Goal: Answer question/provide support: Share knowledge or assist other users

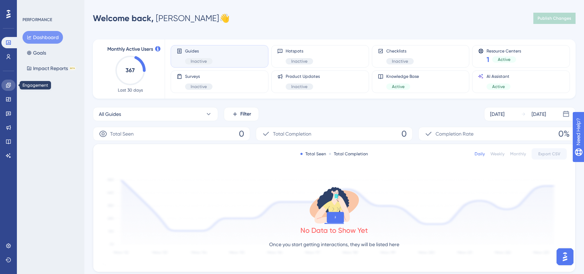
click at [10, 87] on icon at bounding box center [9, 85] width 6 height 6
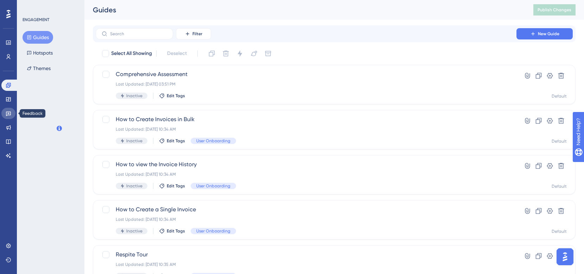
click at [7, 116] on link at bounding box center [8, 113] width 14 height 11
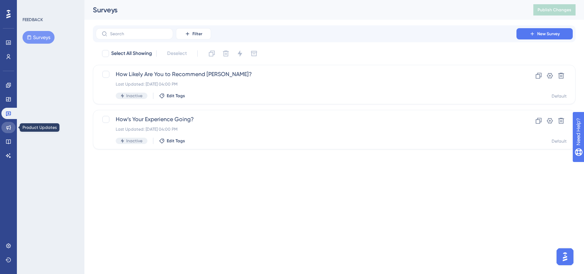
click at [6, 129] on icon at bounding box center [9, 127] width 6 height 6
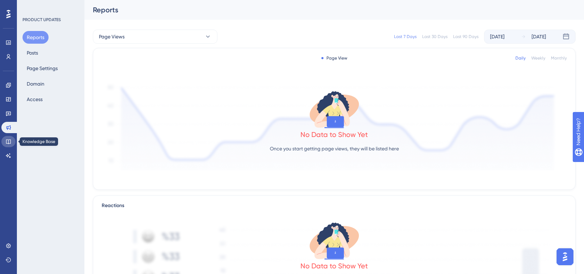
click at [6, 146] on link at bounding box center [8, 141] width 14 height 11
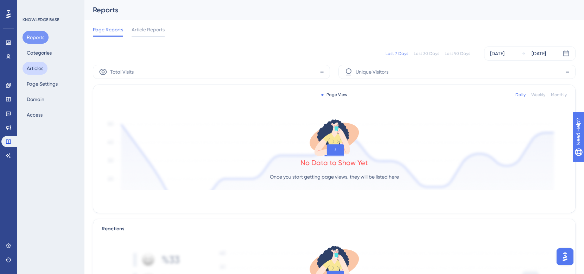
click at [40, 68] on button "Articles" at bounding box center [35, 68] width 25 height 13
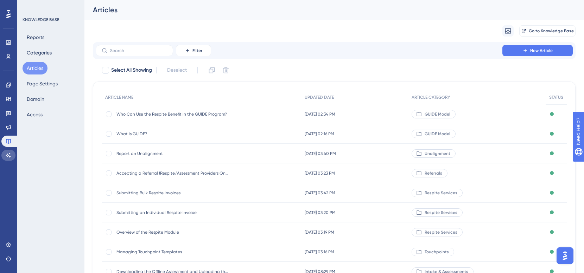
click at [11, 158] on icon at bounding box center [9, 156] width 6 height 6
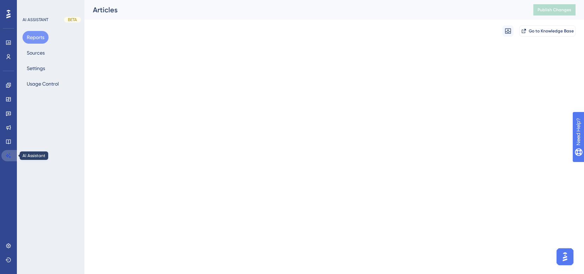
click at [11, 158] on icon at bounding box center [9, 156] width 6 height 6
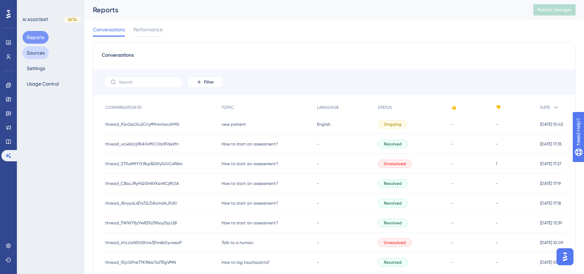
click at [41, 57] on button "Sources" at bounding box center [36, 52] width 26 height 13
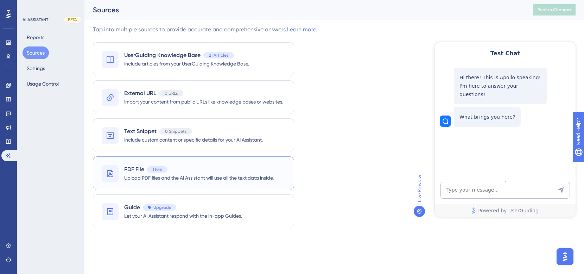
click at [185, 177] on span "Upload PDF files and the AI Assistant will use all the text data inside." at bounding box center [198, 177] width 149 height 8
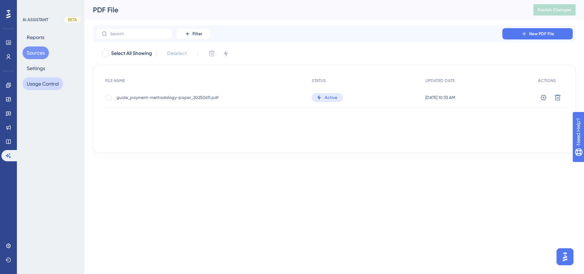
click at [46, 84] on button "Usage Control" at bounding box center [43, 83] width 40 height 13
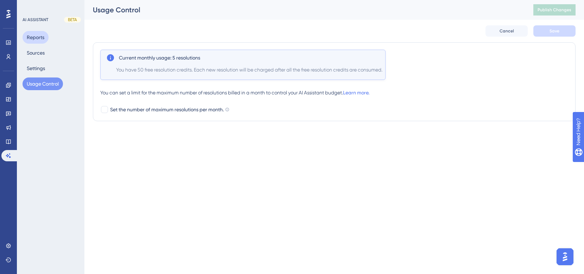
click at [32, 33] on button "Reports" at bounding box center [36, 37] width 26 height 13
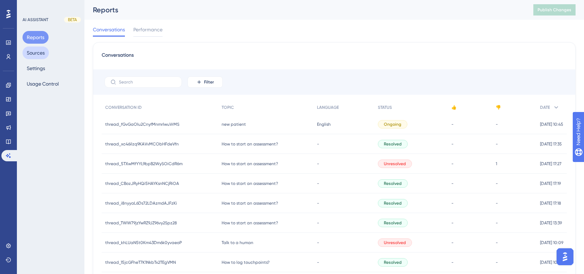
click at [31, 53] on button "Sources" at bounding box center [36, 52] width 26 height 13
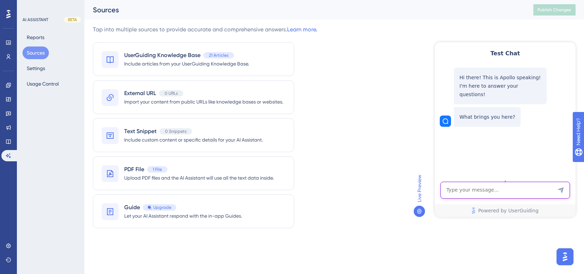
click at [479, 191] on textarea "AI Assistant Text Input" at bounding box center [504, 189] width 129 height 17
click at [507, 190] on textarea "Is F03.92 an approved" at bounding box center [504, 189] width 129 height 17
type textarea "Is F03.92 an approved diagnosis for the GUIDE program?"
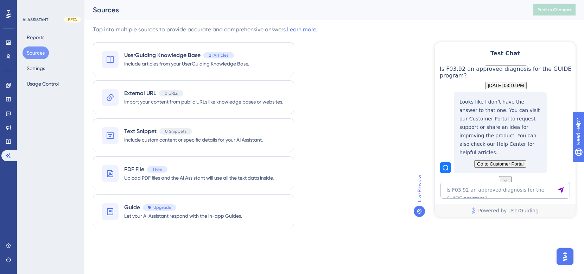
scroll to position [92, 0]
click at [476, 186] on textarea "Is F03.92 an approved diagnosis for the GUIDE program?" at bounding box center [504, 189] width 129 height 17
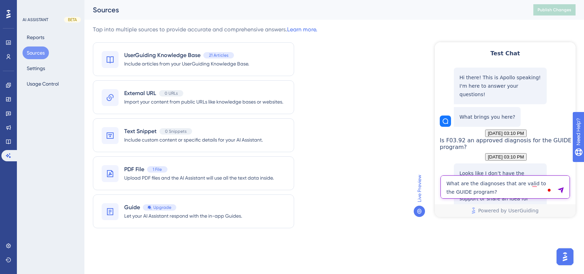
type textarea "What are the diagnoses that are valid to the GUIDE program?"
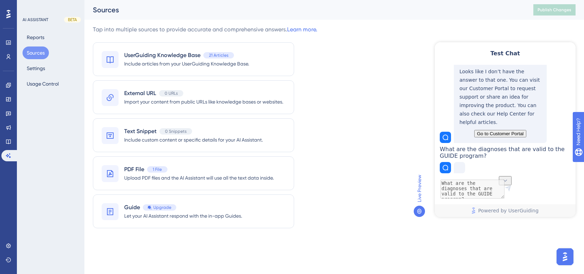
scroll to position [111, 0]
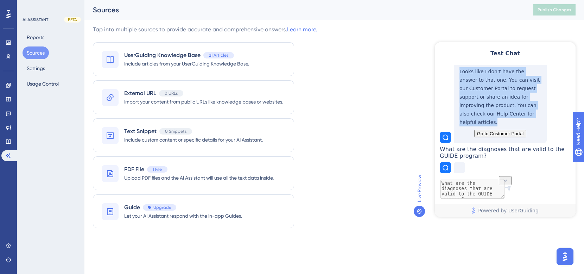
drag, startPoint x: 460, startPoint y: 82, endPoint x: 532, endPoint y: 126, distance: 85.1
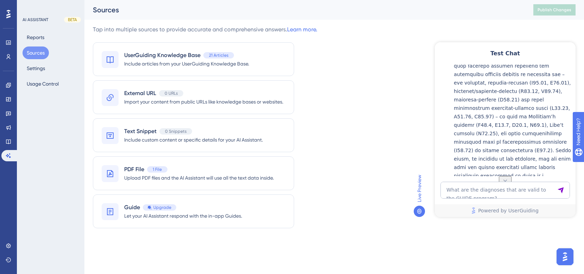
scroll to position [330, 0]
drag, startPoint x: 462, startPoint y: 105, endPoint x: 475, endPoint y: 106, distance: 13.8
click at [475, 106] on p at bounding box center [513, 69] width 118 height 236
click at [491, 109] on p at bounding box center [513, 69] width 118 height 236
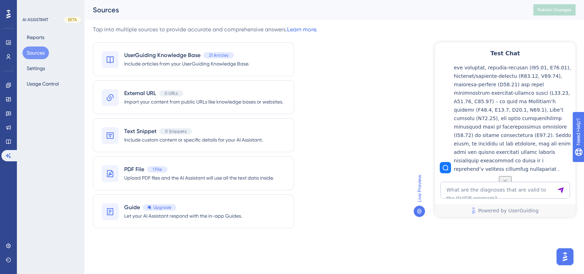
scroll to position [424, 0]
click at [487, 187] on textarea "What are the diagnoses that are valid to the GUIDE program?" at bounding box center [504, 189] width 129 height 17
click at [58, 115] on div "AI ASSISTANT BETA Reports Sources Settings Usage Control" at bounding box center [51, 137] width 68 height 274
click at [471, 187] on textarea "What are the diagnoses that are valid to the GUIDE program?" at bounding box center [504, 189] width 129 height 17
type textarea "R"
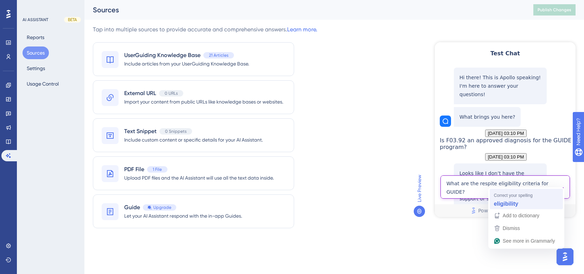
drag, startPoint x: 505, startPoint y: 182, endPoint x: 946, endPoint y: 243, distance: 445.2
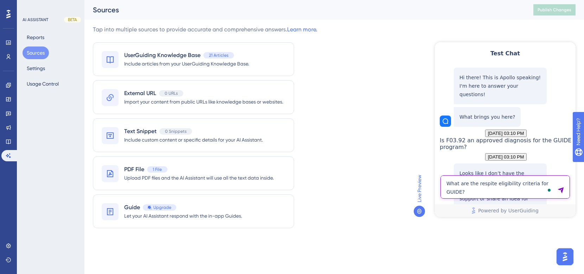
click at [490, 191] on textarea "What are the respite eligibility criteria for GUIDE?" at bounding box center [504, 186] width 129 height 23
type textarea "What are the respite eligibility criteria for GUIDE?"
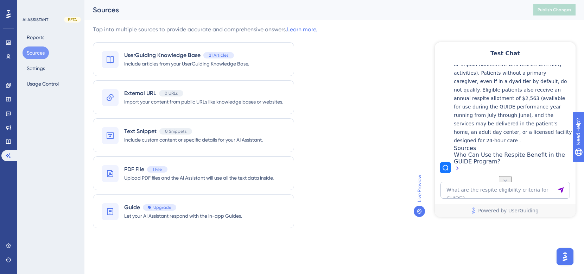
scroll to position [653, 0]
click at [487, 155] on div "Who Can Use the Respite Benefit in the GUIDE Program?" at bounding box center [513, 162] width 118 height 22
click at [136, 174] on span "Upload PDF files and the AI Assistant will use all the text data inside." at bounding box center [198, 177] width 149 height 8
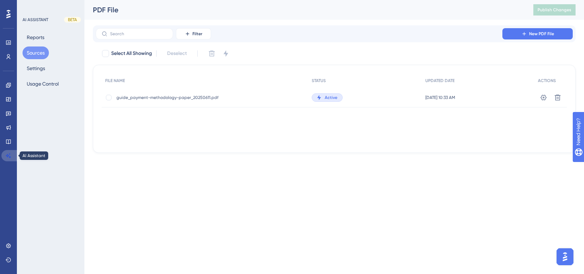
click at [7, 157] on icon at bounding box center [8, 155] width 5 height 5
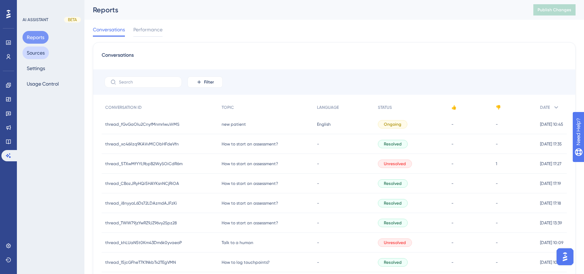
click at [34, 54] on button "Sources" at bounding box center [36, 52] width 26 height 13
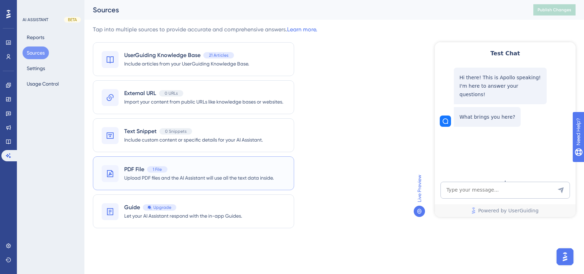
click at [133, 174] on span "Upload PDF files and the AI Assistant will use all the text data inside." at bounding box center [198, 177] width 149 height 8
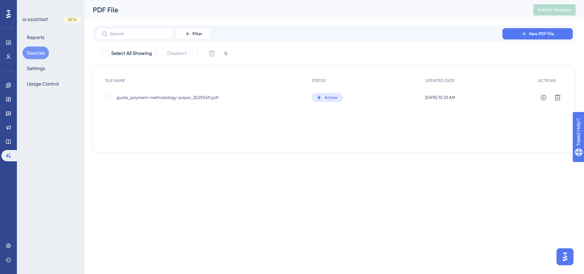
click at [410, 131] on div "FILE NAME STATUS UPDATED DATE ACTIONS guide_payment-methodology-paper_20250611.…" at bounding box center [334, 109] width 465 height 70
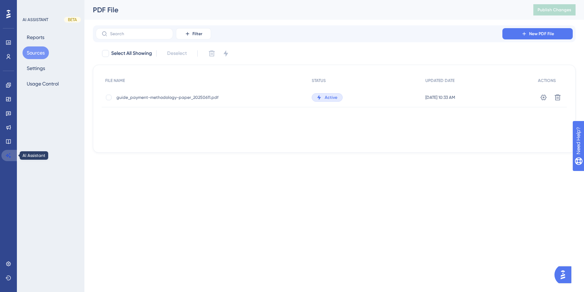
click at [7, 152] on link at bounding box center [9, 155] width 17 height 11
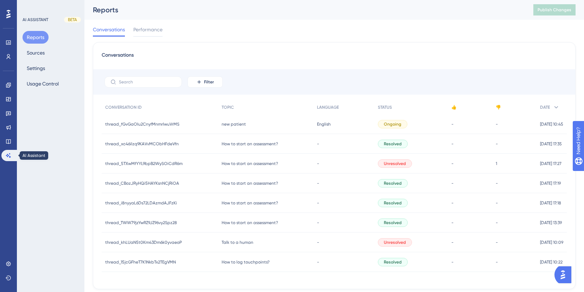
click at [10, 147] on div "Engagement Widgets Feedback Product Updates Knowledge Base AI Assistant" at bounding box center [8, 120] width 14 height 82
click at [8, 143] on icon at bounding box center [8, 141] width 5 height 5
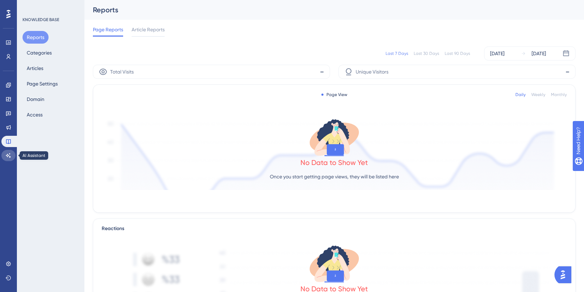
click at [8, 154] on icon at bounding box center [9, 156] width 6 height 6
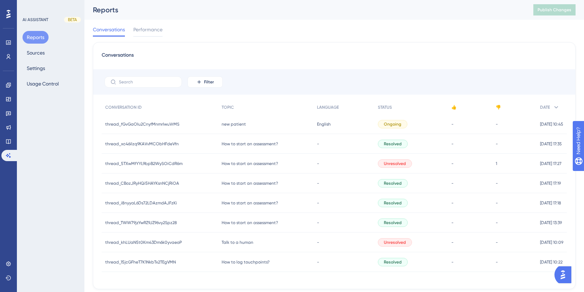
click at [58, 112] on div "AI ASSISTANT BETA Reports Sources Settings Usage Control" at bounding box center [51, 146] width 68 height 292
click at [7, 45] on icon at bounding box center [9, 43] width 6 height 6
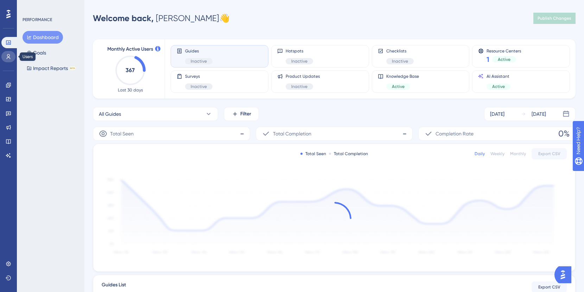
click at [7, 59] on icon at bounding box center [9, 57] width 6 height 6
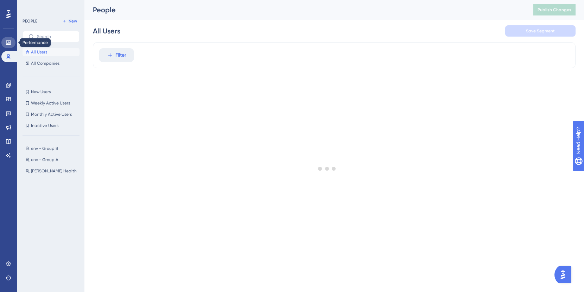
click at [4, 44] on link at bounding box center [8, 42] width 14 height 11
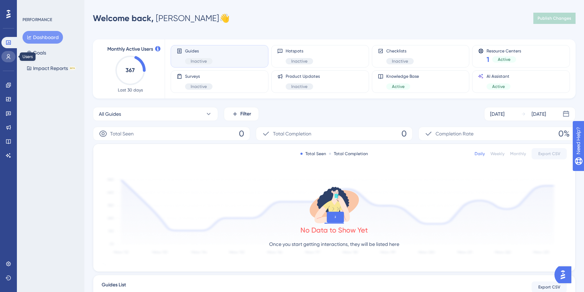
click at [9, 60] on link at bounding box center [8, 56] width 14 height 11
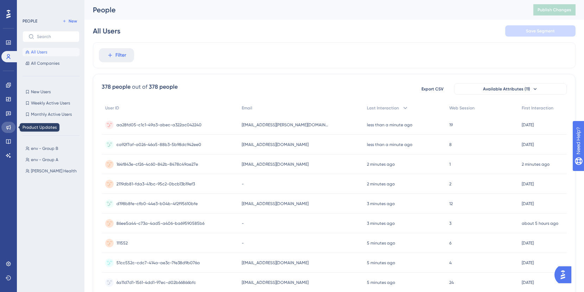
click at [6, 126] on icon at bounding box center [9, 127] width 6 height 6
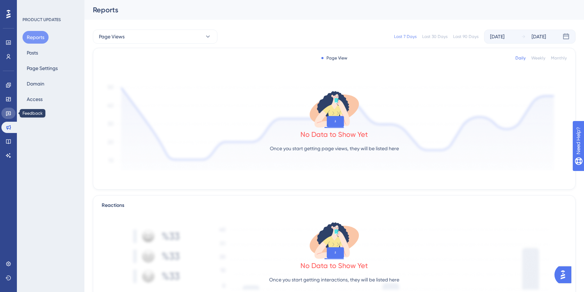
click at [9, 109] on link at bounding box center [8, 113] width 14 height 11
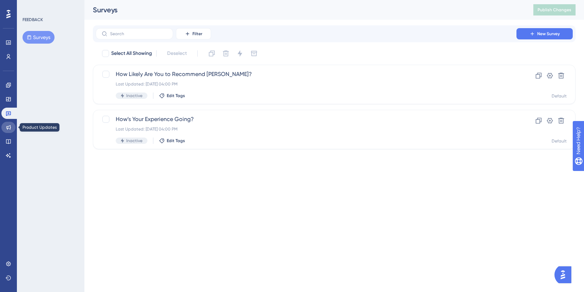
click at [9, 123] on link at bounding box center [8, 127] width 14 height 11
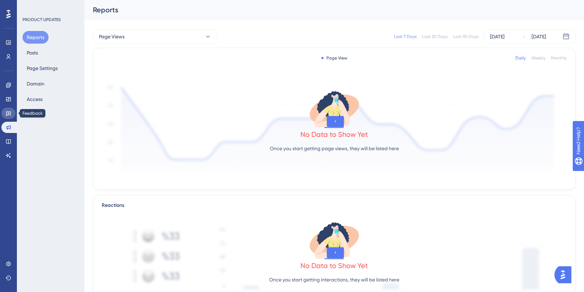
click at [6, 112] on icon at bounding box center [8, 113] width 5 height 5
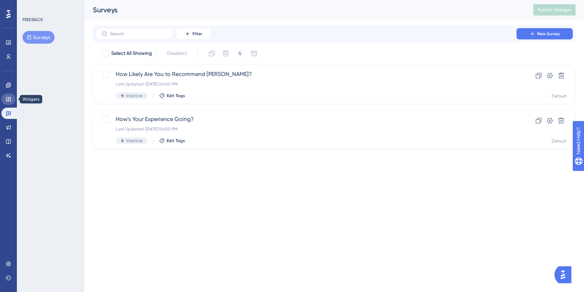
click at [10, 96] on link at bounding box center [8, 99] width 14 height 11
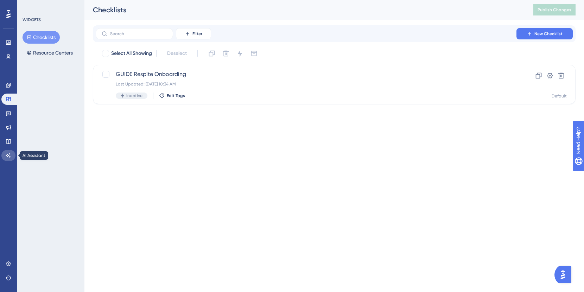
click at [11, 154] on icon at bounding box center [9, 156] width 6 height 6
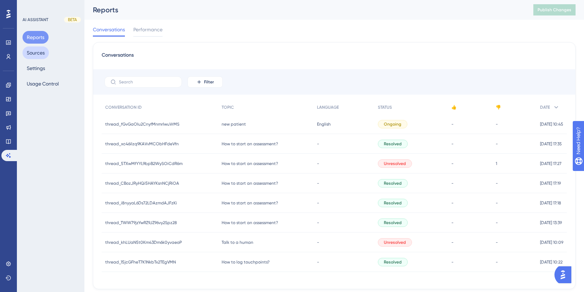
click at [41, 51] on button "Sources" at bounding box center [36, 52] width 26 height 13
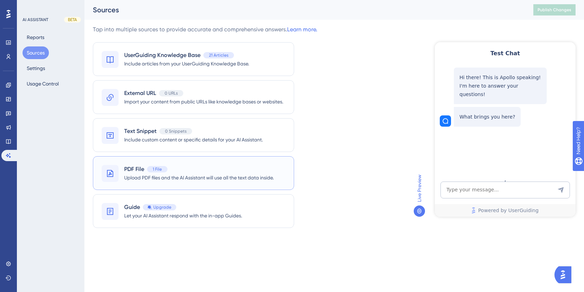
click at [169, 181] on span "Upload PDF files and the AI Assistant will use all the text data inside." at bounding box center [198, 177] width 149 height 8
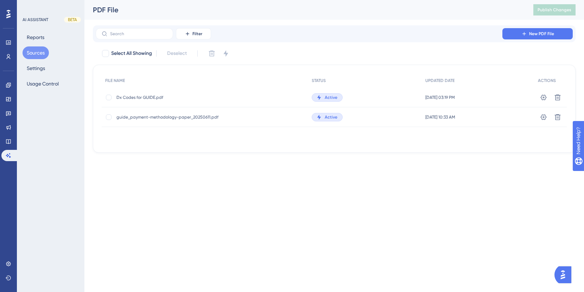
click at [37, 56] on button "Sources" at bounding box center [36, 52] width 26 height 13
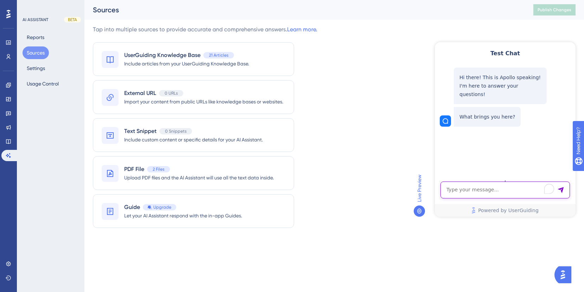
click at [477, 189] on textarea "To enrich screen reader interactions, please activate Accessibility in Grammarl…" at bounding box center [504, 189] width 129 height 17
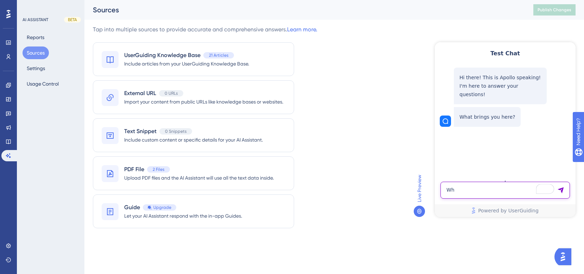
click at [464, 189] on textarea "Wh" at bounding box center [504, 189] width 129 height 17
click at [463, 190] on textarea "Wh" at bounding box center [504, 189] width 129 height 17
type textarea "W"
click at [445, 188] on textarea "F0.92" at bounding box center [504, 189] width 129 height 17
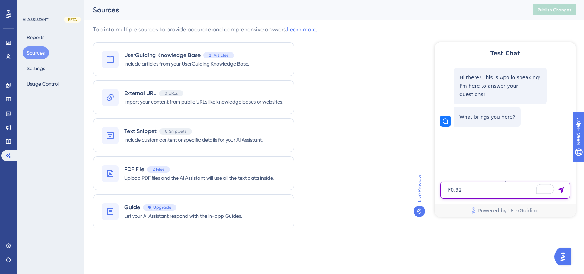
click at [453, 191] on textarea "IF0.92" at bounding box center [504, 189] width 129 height 17
click at [449, 192] on textarea "IF03.92" at bounding box center [504, 189] width 129 height 17
click at [448, 192] on textarea "IF03.92" at bounding box center [504, 189] width 129 height 17
click at [476, 190] on textarea "Is ˜F03.92" at bounding box center [504, 189] width 129 height 17
click at [454, 191] on textarea "Is ˜F03.92" at bounding box center [504, 189] width 129 height 17
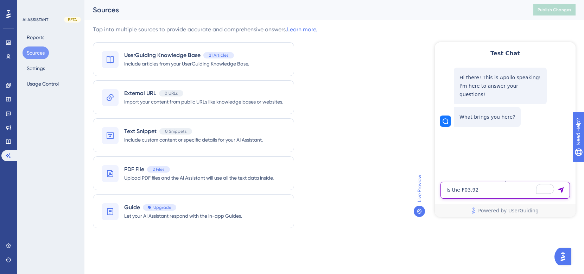
click at [487, 187] on textarea "Is the F03.92" at bounding box center [504, 189] width 129 height 17
type textarea "Is the F03.92 diagnosis code valid for the GUIDE program?"
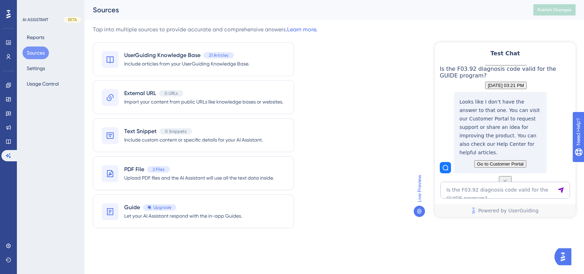
scroll to position [92, 0]
click at [135, 171] on span "PDF File" at bounding box center [134, 169] width 20 height 8
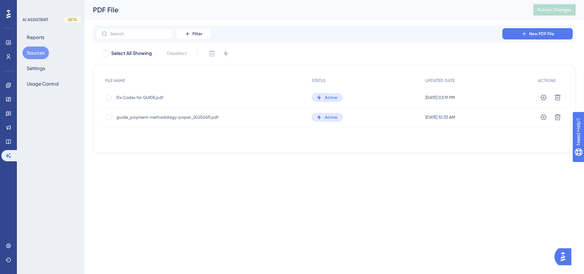
click at [148, 96] on span "Dx Codes for GUIDE.pdf" at bounding box center [172, 98] width 113 height 6
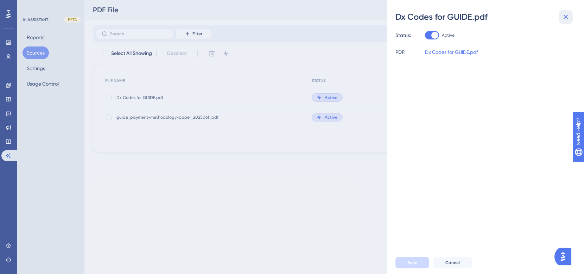
click at [570, 17] on button at bounding box center [565, 17] width 14 height 14
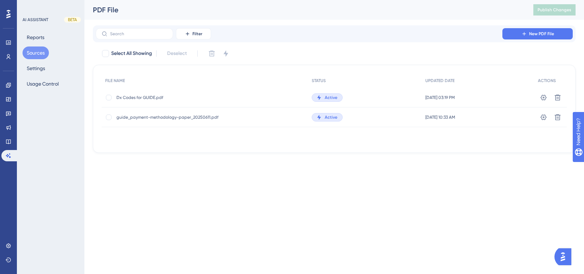
click at [139, 97] on span "Dx Codes for GUIDE.pdf" at bounding box center [172, 98] width 113 height 6
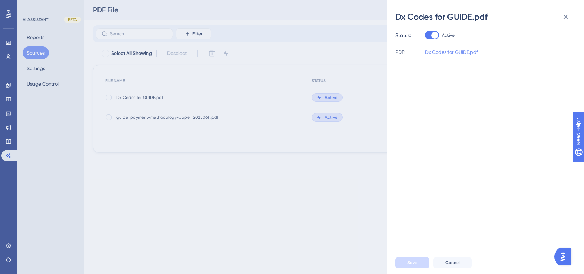
click at [471, 51] on link "Dx Codes for GUIDE.pdf" at bounding box center [451, 52] width 53 height 8
click at [566, 20] on icon at bounding box center [565, 17] width 8 height 8
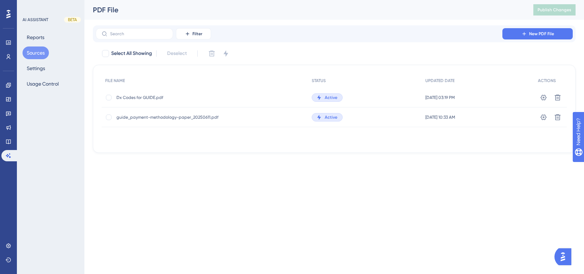
click at [37, 50] on button "Sources" at bounding box center [36, 52] width 26 height 13
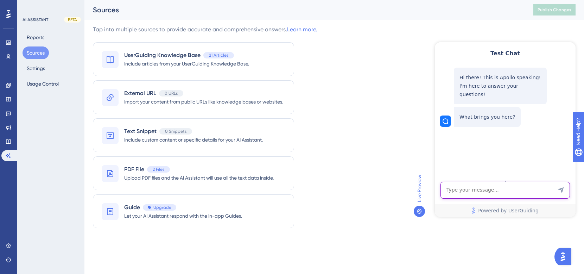
click at [465, 186] on textarea "AI Assistant Text Input" at bounding box center [504, 189] width 129 height 17
paste textarea "F03.C2"
click at [503, 192] on textarea "Is the diagnosis code F03.C2 valid for the GUIDE program" at bounding box center [504, 186] width 129 height 23
type textarea "Is the diagnosis code F03.C2 valid for the GUIDE program?"
click at [564, 189] on icon "Send Message" at bounding box center [560, 189] width 7 height 7
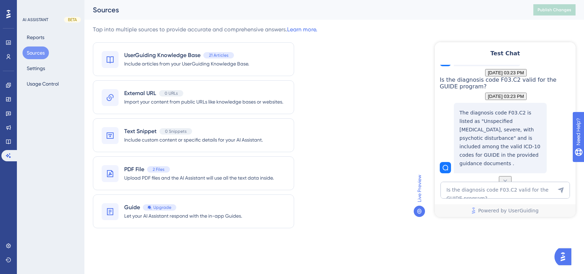
scroll to position [75, 0]
click at [483, 190] on textarea "Is the diagnosis code F03.C2 valid for the GUIDE program?" at bounding box center [504, 189] width 129 height 17
click at [500, 190] on textarea "Is the diagnosis code F03.C2 valid for the GUIDE program?" at bounding box center [504, 189] width 129 height 17
click at [475, 194] on textarea "Is the diagnosis code F03.C2 valid for the GUIDE program?" at bounding box center [504, 189] width 129 height 17
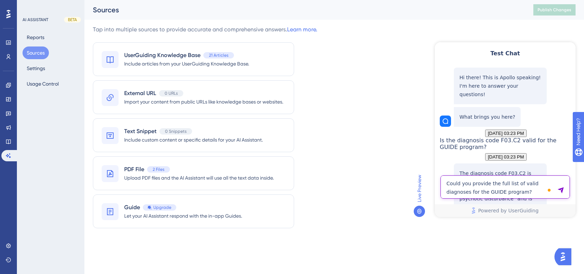
type textarea "Could you provide the full list of valid diagnoses for the GUIDE program?"
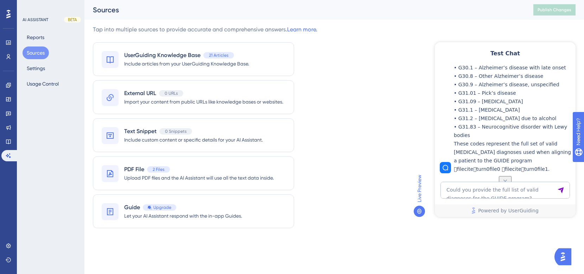
scroll to position [1791, 0]
drag, startPoint x: 467, startPoint y: 164, endPoint x: 504, endPoint y: 164, distance: 37.3
click at [504, 164] on p "These codes represent the full set of valid dementia diagnoses used when aligni…" at bounding box center [513, 156] width 118 height 34
click at [494, 163] on p "These codes represent the full set of valid dementia diagnoses used when aligni…" at bounding box center [513, 156] width 118 height 34
click at [234, 127] on div "Text Snippet 0 Snippets" at bounding box center [193, 131] width 139 height 8
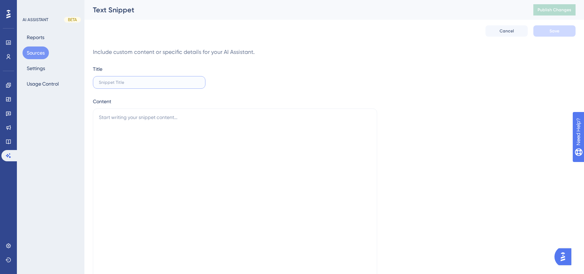
click at [145, 82] on input "text" at bounding box center [149, 82] width 101 height 5
click at [128, 80] on input "text" at bounding box center [149, 82] width 101 height 5
type input "Valid Diagnoses for the GUIDE program"
click at [123, 119] on textarea "To enrich screen reader interactions, please activate Accessibility in Grammarl…" at bounding box center [235, 197] width 284 height 178
type textarea "I"
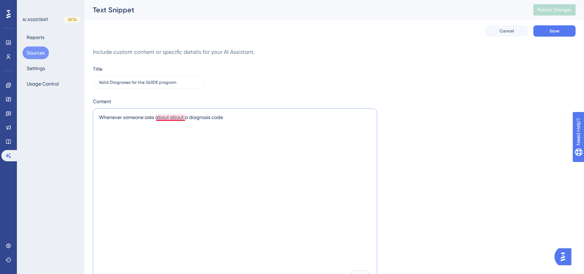
click at [181, 116] on textarea "Whenever someone asks about about a diagnosis code" at bounding box center [235, 197] width 284 height 178
click at [237, 117] on textarea "Whenever someone asks about a diagnosis code" at bounding box center [235, 197] width 284 height 178
drag, startPoint x: 214, startPoint y: 127, endPoint x: 211, endPoint y: 126, distance: 3.8
click at [211, 126] on textarea "If someone asks about a diagnosis code that is not on the list, return that thi…" at bounding box center [235, 197] width 284 height 178
click at [211, 130] on div at bounding box center [211, 130] width 0 height 0
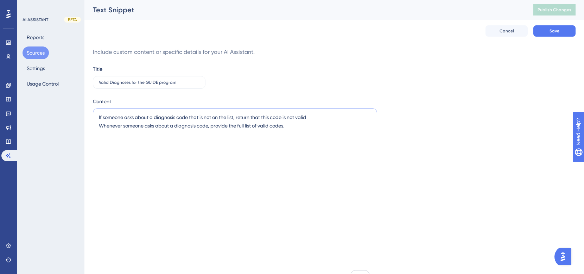
click at [268, 138] on textarea "If someone asks about a diagnosis code that is not on the list, return that thi…" at bounding box center [235, 197] width 284 height 178
drag, startPoint x: 213, startPoint y: 125, endPoint x: 313, endPoint y: 116, distance: 100.3
click at [313, 116] on textarea "If someone asks about a diagnosis code that is not on the list, return that thi…" at bounding box center [235, 197] width 284 height 178
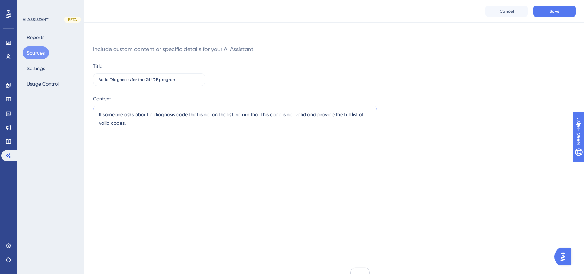
scroll to position [34, 0]
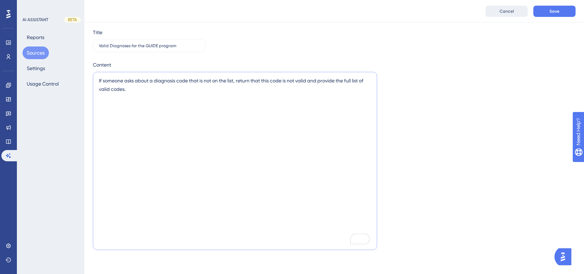
type textarea "If someone asks about a diagnosis code that is not on the list, return that thi…"
click at [559, 11] on span "Save" at bounding box center [554, 11] width 10 height 6
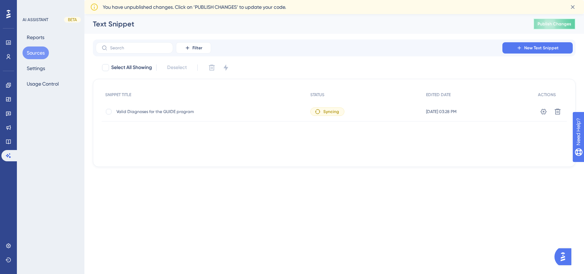
click at [548, 23] on span "Publish Changes" at bounding box center [554, 24] width 34 height 6
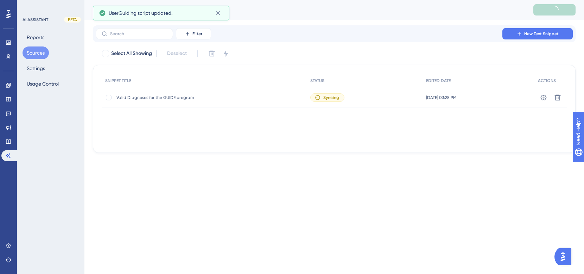
click at [37, 49] on button "Sources" at bounding box center [36, 52] width 26 height 13
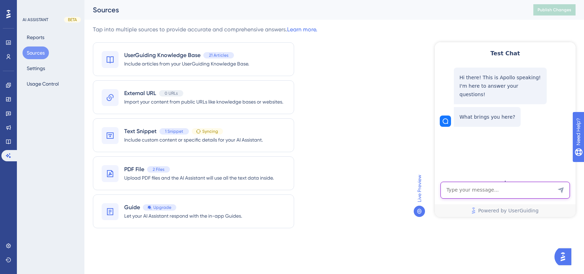
click at [478, 189] on textarea "AI Assistant Text Input" at bounding box center [504, 189] width 129 height 17
type textarea "Is the code F03.92 a valid code for the GUIDE program?"
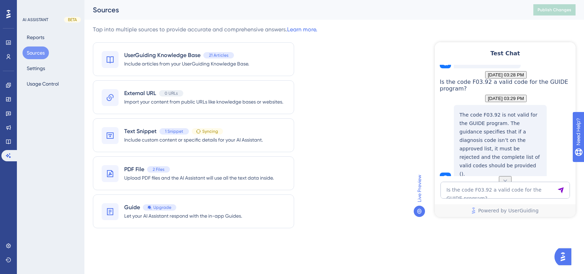
scroll to position [75, 0]
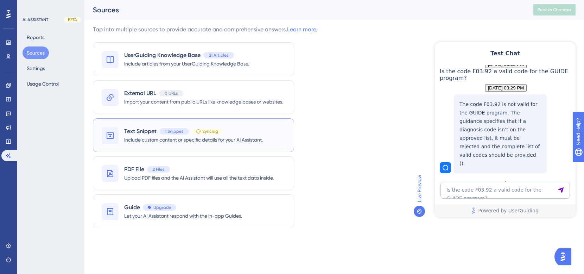
click at [216, 135] on div "Text Snippet 1 Snippet Syncing" at bounding box center [173, 131] width 99 height 8
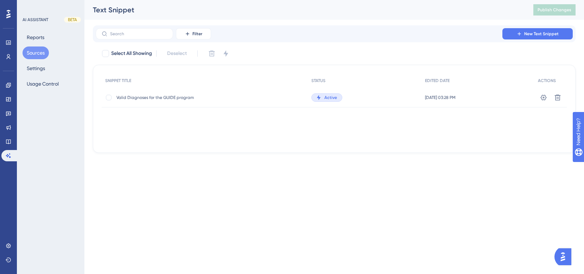
click at [136, 97] on span "Valid Diagnoses for the GUIDE program" at bounding box center [172, 98] width 113 height 6
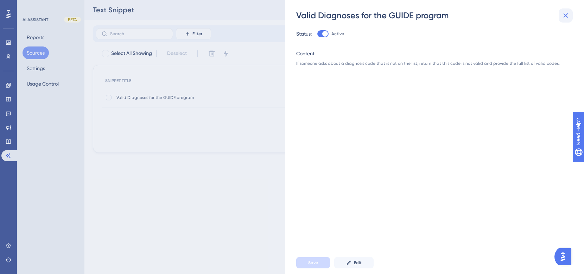
click at [568, 17] on icon at bounding box center [565, 15] width 8 height 8
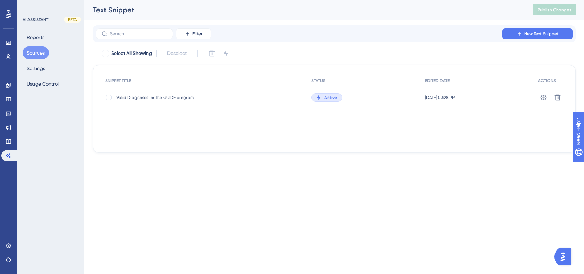
click at [362, 96] on div "Active" at bounding box center [364, 98] width 113 height 20
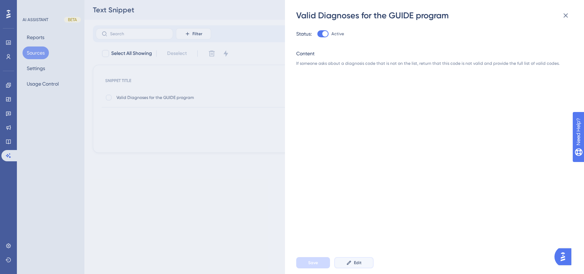
click at [365, 265] on button "Edit" at bounding box center [353, 262] width 39 height 11
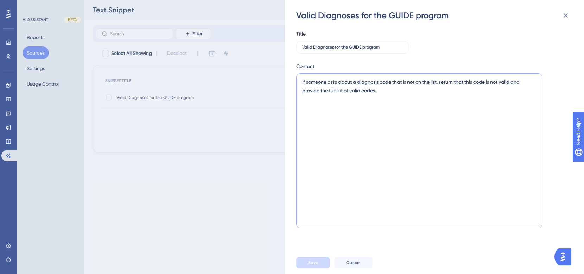
click at [403, 95] on textarea "If someone asks about a diagnosis code that is not on the list, return that thi…" at bounding box center [419, 150] width 246 height 155
paste textarea "ICD-10 Code Description F01.50 [MEDICAL_DATA] F01.511 [MEDICAL_DATA], unspecifi…"
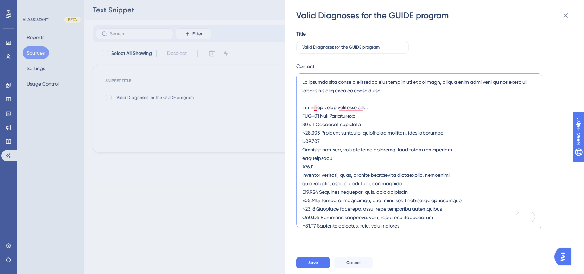
click at [317, 107] on textarea "To enrich screen reader interactions, please activate Accessibility in Grammarl…" at bounding box center [419, 150] width 246 height 155
click at [351, 108] on textarea "To enrich screen reader interactions, please activate Accessibility in Grammarl…" at bounding box center [419, 150] width 246 height 155
click at [354, 105] on textarea "To enrich screen reader interactions, please activate Accessibility in Grammarl…" at bounding box center [419, 150] width 246 height 155
drag, startPoint x: 365, startPoint y: 115, endPoint x: 297, endPoint y: 114, distance: 67.5
click at [297, 114] on div "Valid Diagnoses for the GUIDE program Title Valid Diagnoses for the GUIDE progr…" at bounding box center [434, 137] width 299 height 274
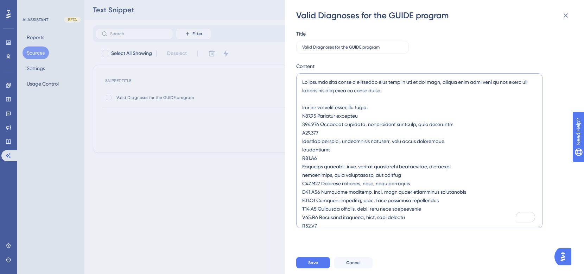
click at [302, 117] on textarea "To enrich screen reader interactions, please activate Accessibility in Grammarl…" at bounding box center [419, 150] width 246 height 155
click at [304, 140] on textarea "To enrich screen reader interactions, please activate Accessibility in Grammarl…" at bounding box center [419, 150] width 246 height 155
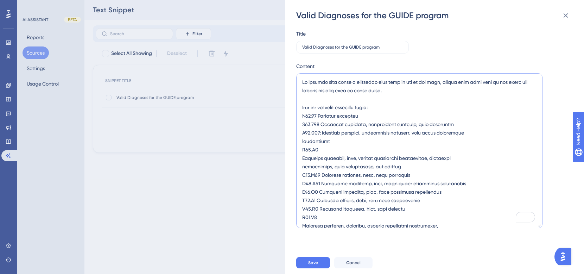
click at [318, 126] on textarea "To enrich screen reader interactions, please activate Accessibility in Grammarl…" at bounding box center [419, 150] width 246 height 155
click at [320, 133] on textarea "To enrich screen reader interactions, please activate Accessibility in Grammarl…" at bounding box center [419, 150] width 246 height 155
click at [303, 156] on textarea "To enrich screen reader interactions, please activate Accessibility in Grammarl…" at bounding box center [419, 150] width 246 height 155
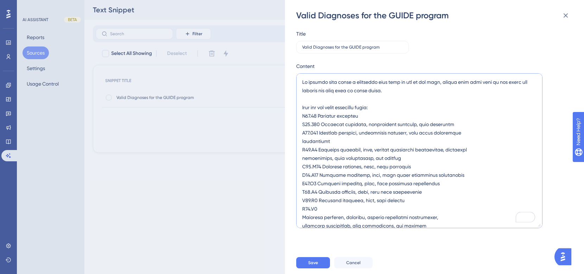
click at [303, 167] on textarea "To enrich screen reader interactions, please activate Accessibility in Grammarl…" at bounding box center [419, 150] width 246 height 155
click at [302, 215] on textarea "To enrich screen reader interactions, please activate Accessibility in Grammarl…" at bounding box center [419, 150] width 246 height 155
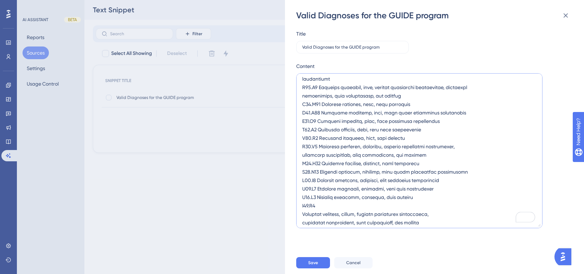
click at [302, 154] on textarea "To enrich screen reader interactions, please activate Accessibility in Grammarl…" at bounding box center [419, 150] width 246 height 155
click at [303, 96] on textarea "To enrich screen reader interactions, please activate Accessibility in Grammarl…" at bounding box center [419, 150] width 246 height 155
click at [303, 95] on textarea "To enrich screen reader interactions, please activate Accessibility in Grammarl…" at bounding box center [419, 150] width 246 height 155
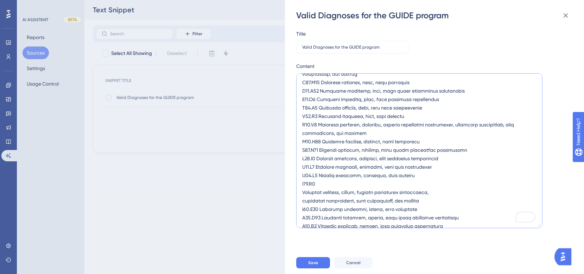
click at [304, 193] on textarea "To enrich screen reader interactions, please activate Accessibility in Grammarl…" at bounding box center [419, 150] width 246 height 155
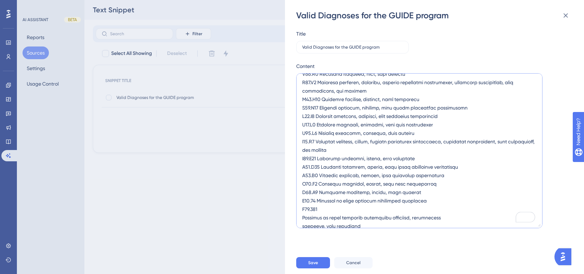
click at [303, 213] on textarea "To enrich screen reader interactions, please activate Accessibility in Grammarl…" at bounding box center [419, 150] width 246 height 155
click at [302, 216] on textarea "To enrich screen reader interactions, please activate Accessibility in Grammarl…" at bounding box center [419, 150] width 246 height 155
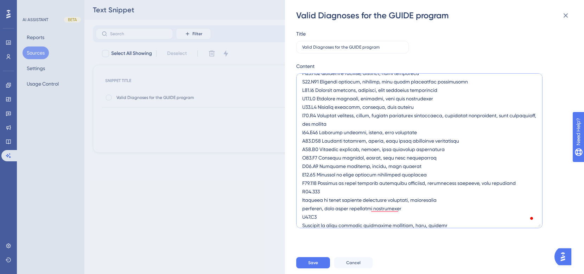
click at [302, 200] on textarea "To enrich screen reader interactions, please activate Accessibility in Grammarl…" at bounding box center [419, 150] width 246 height 155
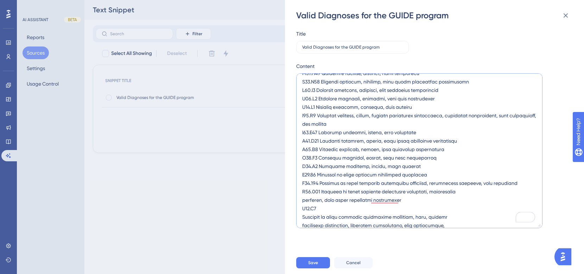
click at [303, 215] on textarea "To enrich screen reader interactions, please activate Accessibility in Grammarl…" at bounding box center [419, 150] width 246 height 155
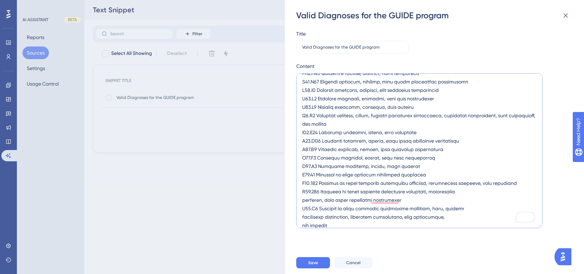
click at [303, 198] on textarea "To enrich screen reader interactions, please activate Accessibility in Grammarl…" at bounding box center [419, 150] width 246 height 155
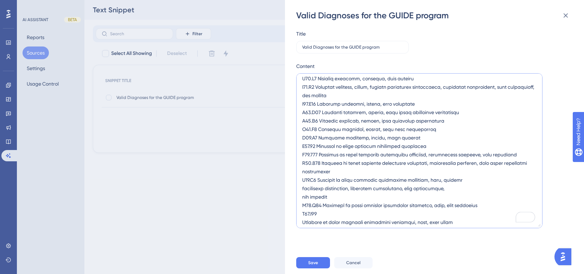
click at [302, 187] on textarea "To enrich screen reader interactions, please activate Accessibility in Grammarl…" at bounding box center [419, 150] width 246 height 155
click at [303, 189] on textarea "To enrich screen reader interactions, please activate Accessibility in Grammarl…" at bounding box center [419, 150] width 246 height 155
click at [303, 198] on textarea "To enrich screen reader interactions, please activate Accessibility in Grammarl…" at bounding box center [419, 150] width 246 height 155
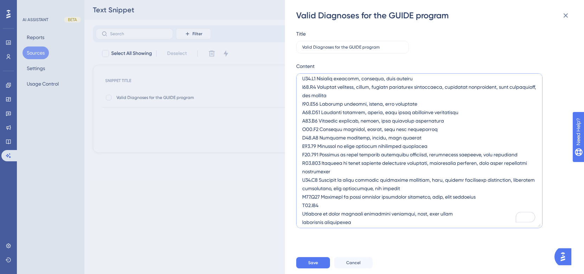
click at [303, 212] on textarea "To enrich screen reader interactions, please activate Accessibility in Grammarl…" at bounding box center [419, 150] width 246 height 155
click at [303, 219] on textarea "To enrich screen reader interactions, please activate Accessibility in Grammarl…" at bounding box center [419, 150] width 246 height 155
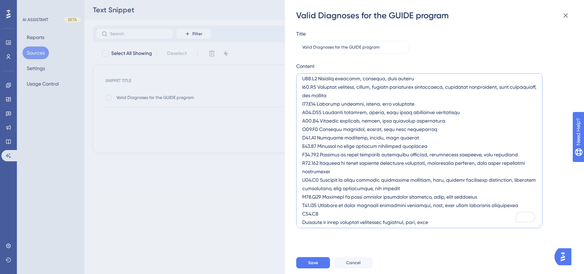
click at [302, 220] on textarea "To enrich screen reader interactions, please activate Accessibility in Grammarl…" at bounding box center [419, 150] width 246 height 155
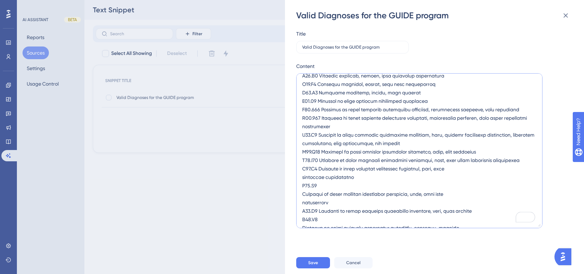
click at [303, 179] on textarea "To enrich screen reader interactions, please activate Accessibility in Grammarl…" at bounding box center [419, 150] width 246 height 155
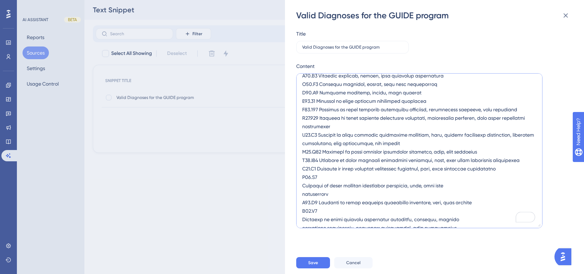
click at [302, 183] on textarea "To enrich screen reader interactions, please activate Accessibility in Grammarl…" at bounding box center [419, 150] width 246 height 155
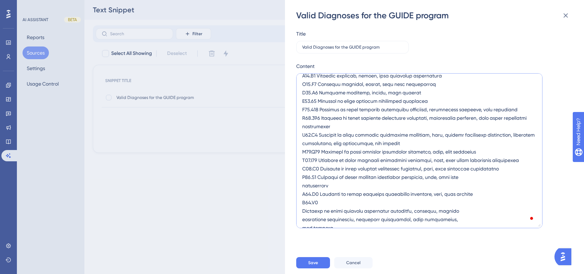
click at [303, 185] on textarea "To enrich screen reader interactions, please activate Accessibility in Grammarl…" at bounding box center [419, 150] width 246 height 155
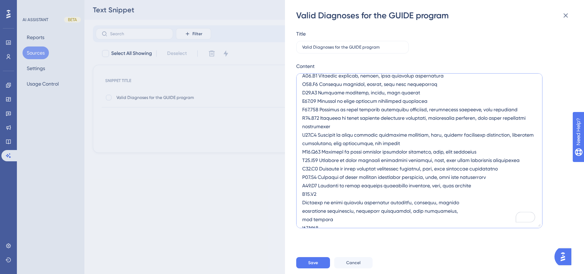
click at [304, 202] on textarea "To enrich screen reader interactions, please activate Accessibility in Grammarl…" at bounding box center [419, 150] width 246 height 155
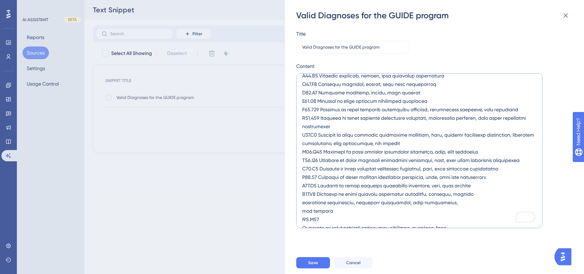
click at [303, 204] on textarea "To enrich screen reader interactions, please activate Accessibility in Grammarl…" at bounding box center [419, 150] width 246 height 155
click at [302, 202] on textarea "To enrich screen reader interactions, please activate Accessibility in Grammarl…" at bounding box center [419, 150] width 246 height 155
click at [302, 211] on textarea "To enrich screen reader interactions, please activate Accessibility in Grammarl…" at bounding box center [419, 150] width 246 height 155
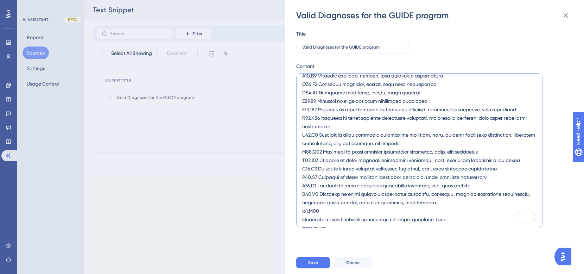
click at [303, 216] on textarea "To enrich screen reader interactions, please activate Accessibility in Grammarl…" at bounding box center [419, 150] width 246 height 155
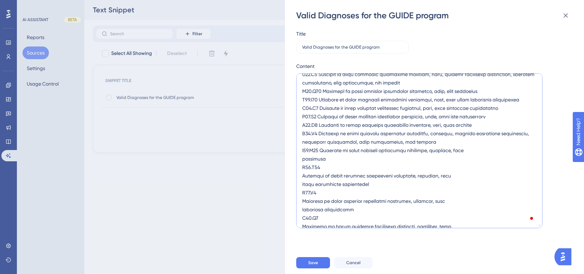
scroll to position [293, 0]
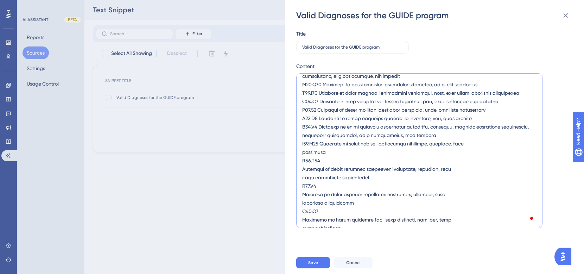
click at [303, 153] on textarea "To enrich screen reader interactions, please activate Accessibility in Grammarl…" at bounding box center [419, 150] width 246 height 155
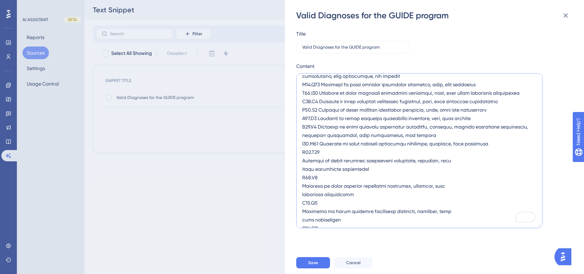
click at [303, 160] on textarea "To enrich screen reader interactions, please activate Accessibility in Grammarl…" at bounding box center [419, 150] width 246 height 155
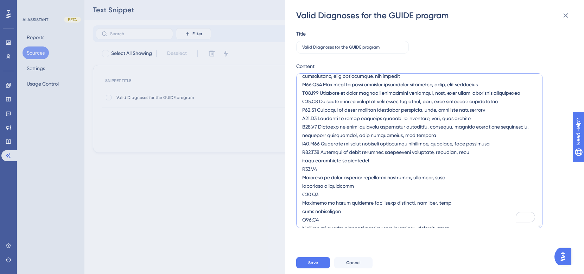
click at [302, 159] on textarea "To enrich screen reader interactions, please activate Accessibility in Grammarl…" at bounding box center [419, 150] width 246 height 155
click at [304, 167] on textarea "To enrich screen reader interactions, please activate Accessibility in Grammarl…" at bounding box center [419, 150] width 246 height 155
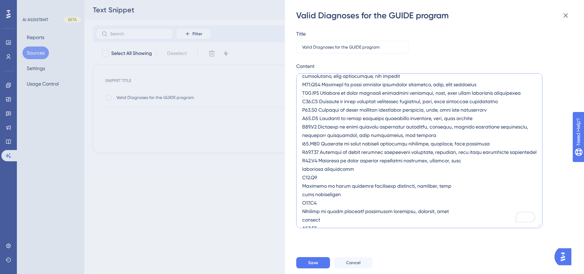
click at [302, 170] on textarea "To enrich screen reader interactions, please activate Accessibility in Grammarl…" at bounding box center [419, 150] width 246 height 155
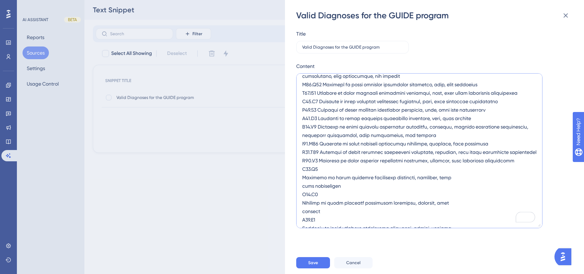
click at [302, 173] on textarea "To enrich screen reader interactions, please activate Accessibility in Grammarl…" at bounding box center [419, 150] width 246 height 155
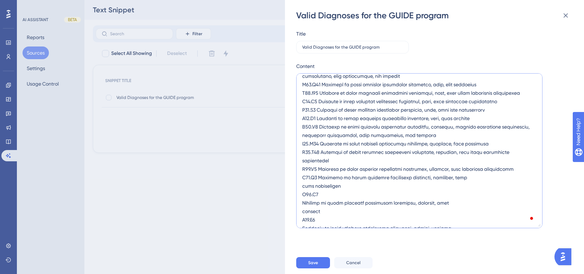
click at [303, 177] on textarea "To enrich screen reader interactions, please activate Accessibility in Grammarl…" at bounding box center [419, 150] width 246 height 155
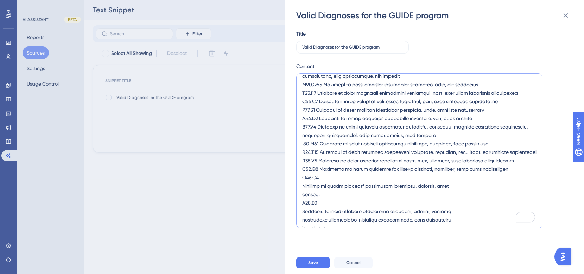
click at [302, 186] on textarea "To enrich screen reader interactions, please activate Accessibility in Grammarl…" at bounding box center [419, 150] width 246 height 155
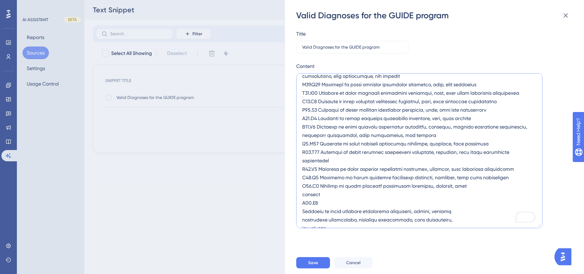
click at [303, 187] on textarea "To enrich screen reader interactions, please activate Accessibility in Grammarl…" at bounding box center [419, 150] width 246 height 155
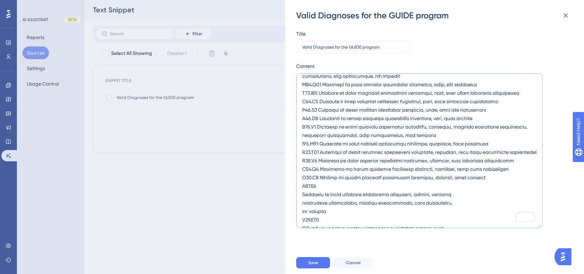
click at [303, 192] on textarea "To enrich screen reader interactions, please activate Accessibility in Grammarl…" at bounding box center [419, 150] width 246 height 155
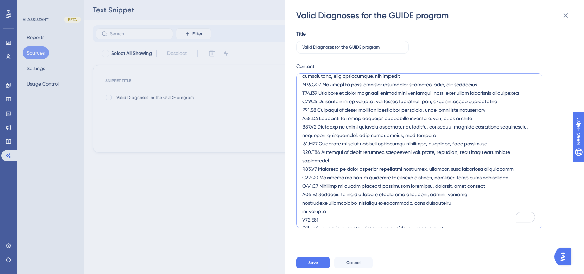
click at [302, 195] on textarea "To enrich screen reader interactions, please activate Accessibility in Grammarl…" at bounding box center [419, 150] width 246 height 155
click at [303, 202] on textarea "To enrich screen reader interactions, please activate Accessibility in Grammarl…" at bounding box center [419, 150] width 246 height 155
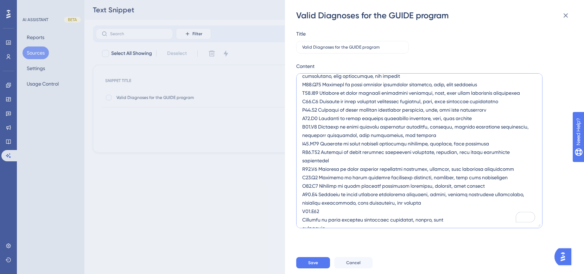
click at [303, 204] on textarea "To enrich screen reader interactions, please activate Accessibility in Grammarl…" at bounding box center [419, 150] width 246 height 155
click at [303, 208] on textarea "To enrich screen reader interactions, please activate Accessibility in Grammarl…" at bounding box center [419, 150] width 246 height 155
click at [302, 217] on textarea "To enrich screen reader interactions, please activate Accessibility in Grammarl…" at bounding box center [419, 150] width 246 height 155
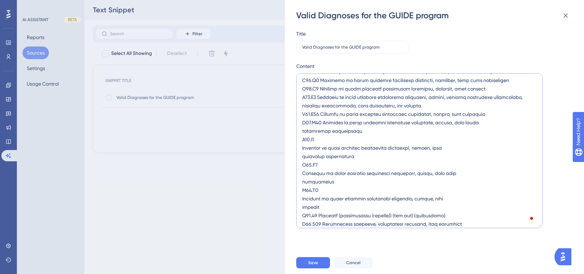
scroll to position [420, 0]
click at [302, 122] on textarea "To enrich screen reader interactions, please activate Accessibility in Grammarl…" at bounding box center [419, 150] width 246 height 155
click at [304, 129] on textarea "To enrich screen reader interactions, please activate Accessibility in Grammarl…" at bounding box center [419, 150] width 246 height 155
type textarea "If someone asks about a diagnosis code that is not on the list, return that thi…"
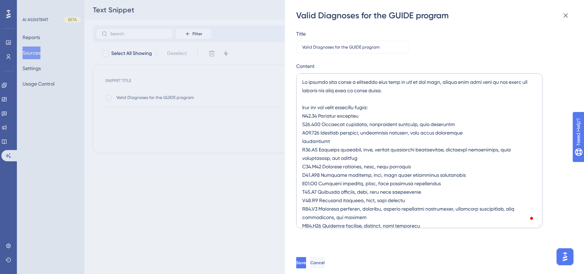
scroll to position [390, 0]
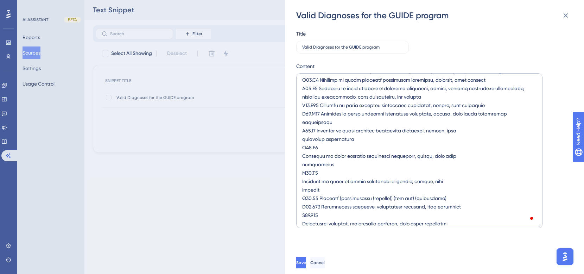
click at [302, 132] on textarea "To enrich screen reader interactions, please activate Accessibility in Grammarl…" at bounding box center [419, 150] width 246 height 155
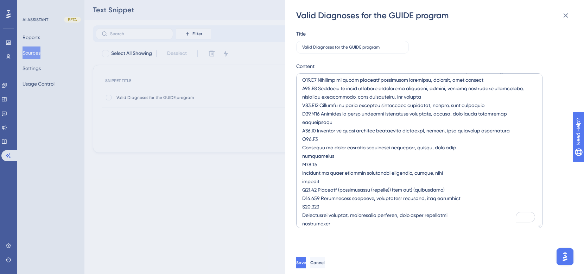
click at [302, 139] on textarea "To enrich screen reader interactions, please activate Accessibility in Grammarl…" at bounding box center [419, 150] width 246 height 155
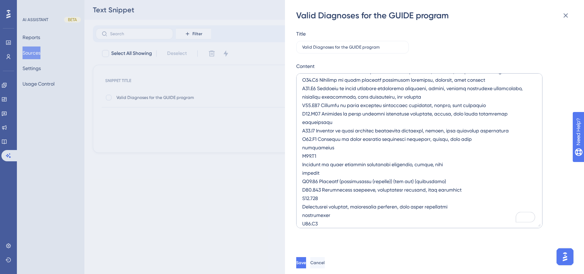
click at [301, 140] on textarea "To enrich screen reader interactions, please activate Accessibility in Grammarl…" at bounding box center [419, 150] width 246 height 155
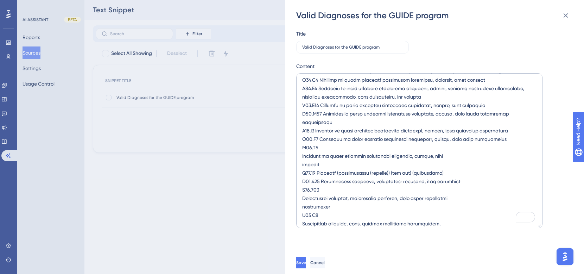
click at [304, 147] on textarea "To enrich screen reader interactions, please activate Accessibility in Grammarl…" at bounding box center [419, 150] width 246 height 155
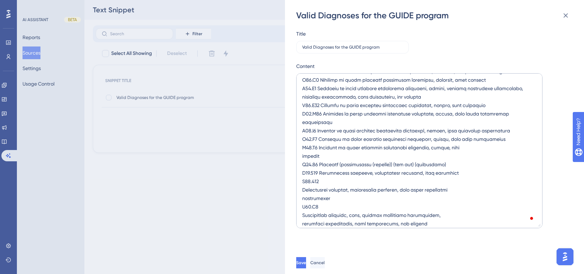
click at [302, 148] on textarea "To enrich screen reader interactions, please activate Accessibility in Grammarl…" at bounding box center [419, 150] width 246 height 155
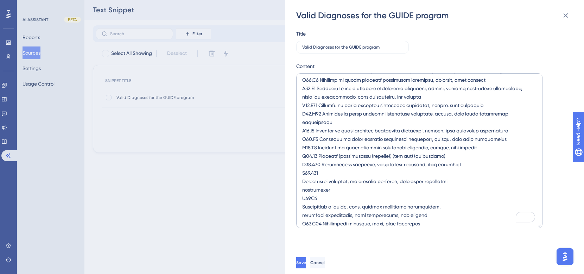
click at [302, 170] on textarea "To enrich screen reader interactions, please activate Accessibility in Grammarl…" at bounding box center [419, 150] width 246 height 155
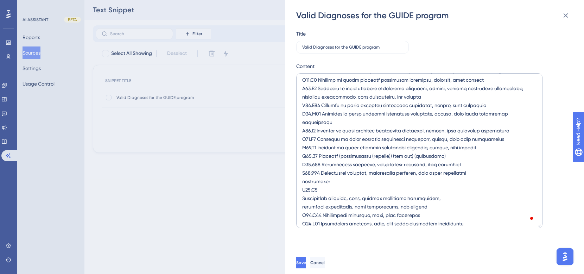
click at [302, 173] on textarea "To enrich screen reader interactions, please activate Accessibility in Grammarl…" at bounding box center [419, 150] width 246 height 155
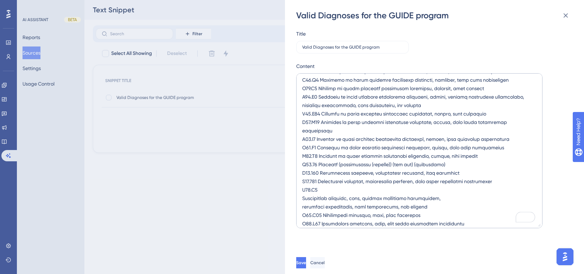
click at [304, 182] on textarea "To enrich screen reader interactions, please activate Accessibility in Grammarl…" at bounding box center [419, 150] width 246 height 155
click at [304, 183] on textarea "To enrich screen reader interactions, please activate Accessibility in Grammarl…" at bounding box center [419, 150] width 246 height 155
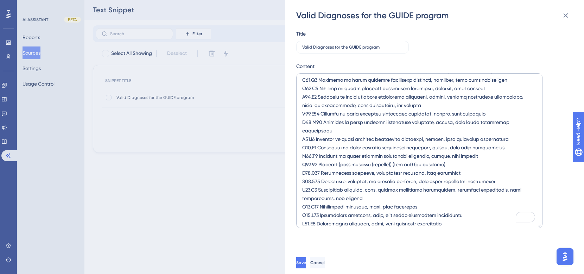
click at [303, 181] on textarea "To enrich screen reader interactions, please activate Accessibility in Grammarl…" at bounding box center [419, 150] width 246 height 155
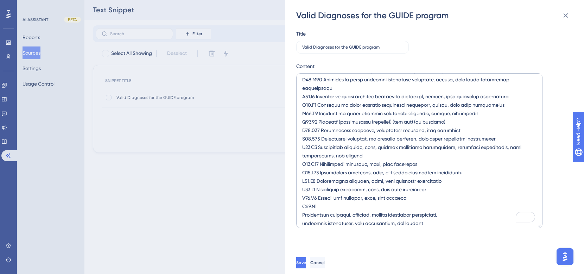
scroll to position [441, 0]
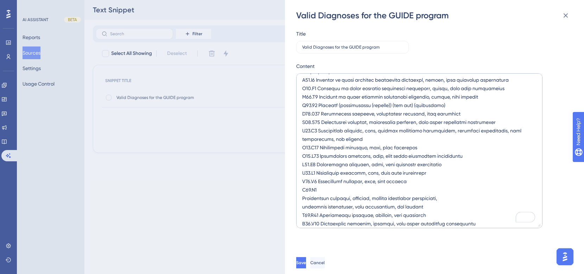
click at [303, 178] on textarea "To enrich screen reader interactions, please activate Accessibility in Grammarl…" at bounding box center [419, 150] width 246 height 155
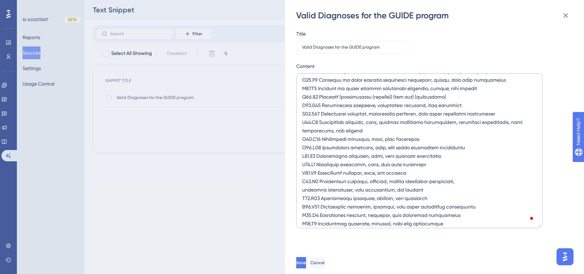
click at [302, 179] on textarea "To enrich screen reader interactions, please activate Accessibility in Grammarl…" at bounding box center [419, 150] width 246 height 155
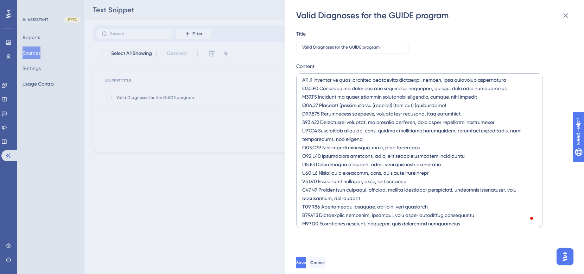
click at [303, 181] on textarea "To enrich screen reader interactions, please activate Accessibility in Grammarl…" at bounding box center [419, 150] width 246 height 155
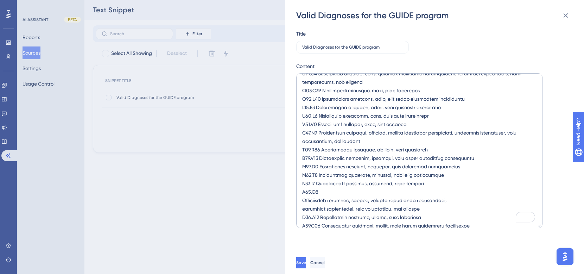
click at [303, 186] on textarea "To enrich screen reader interactions, please activate Accessibility in Grammarl…" at bounding box center [419, 150] width 246 height 155
click at [304, 184] on textarea "To enrich screen reader interactions, please activate Accessibility in Grammarl…" at bounding box center [419, 150] width 246 height 155
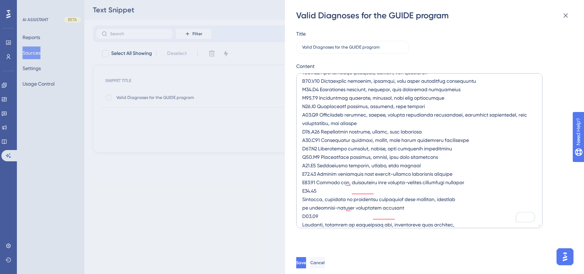
click at [303, 182] on textarea "To enrich screen reader interactions, please activate Accessibility in Grammarl…" at bounding box center [419, 150] width 246 height 155
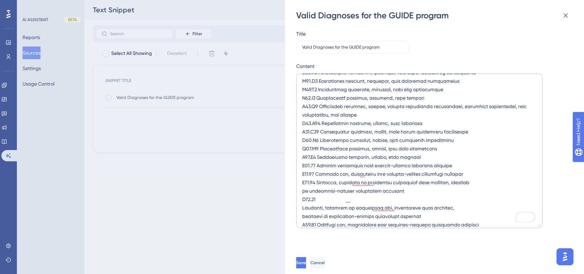
click at [302, 184] on textarea "To enrich screen reader interactions, please activate Accessibility in Grammarl…" at bounding box center [419, 150] width 246 height 155
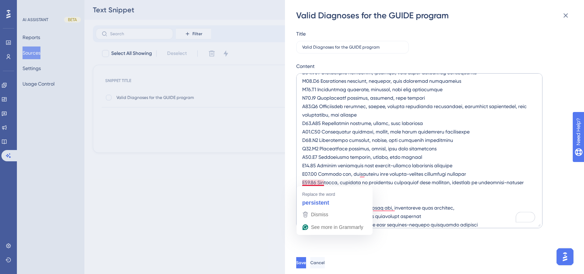
click at [302, 181] on textarea "To enrich screen reader interactions, please activate Accessibility in Grammarl…" at bounding box center [419, 150] width 246 height 155
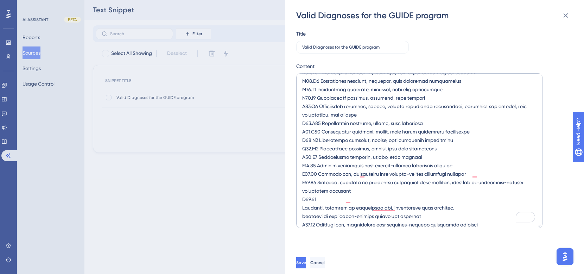
click at [302, 196] on textarea "To enrich screen reader interactions, please activate Accessibility in Grammarl…" at bounding box center [419, 150] width 246 height 155
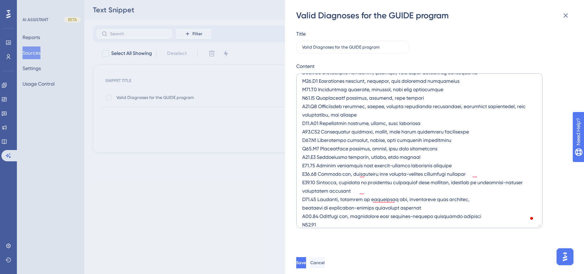
click at [301, 199] on textarea "To enrich screen reader interactions, please activate Accessibility in Grammarl…" at bounding box center [419, 150] width 246 height 155
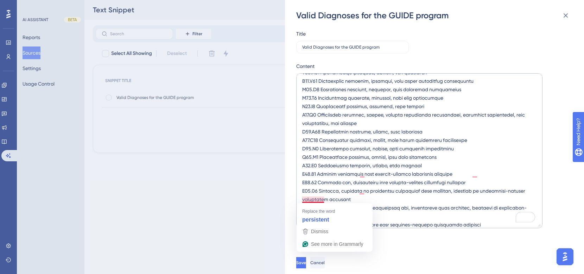
click at [303, 200] on textarea "To enrich screen reader interactions, please activate Accessibility in Grammarl…" at bounding box center [419, 150] width 246 height 155
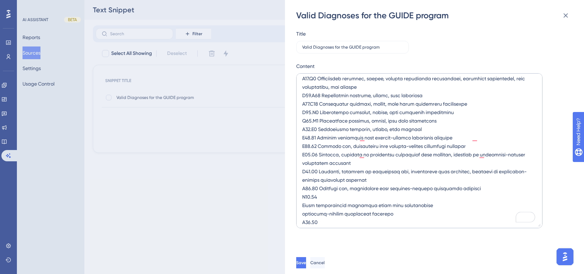
click at [302, 190] on textarea "To enrich screen reader interactions, please activate Accessibility in Grammarl…" at bounding box center [419, 150] width 246 height 155
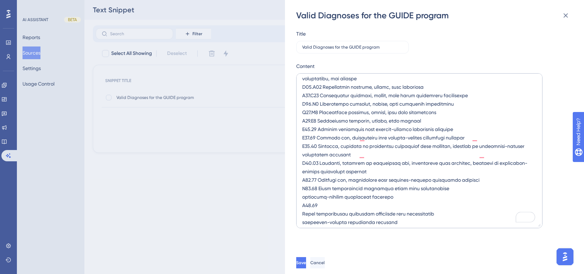
click at [302, 190] on textarea "To enrich screen reader interactions, please activate Accessibility in Grammarl…" at bounding box center [419, 150] width 246 height 155
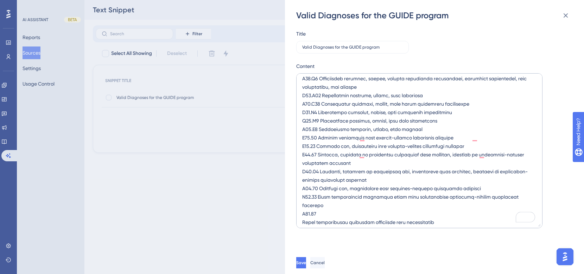
click at [303, 197] on textarea "To enrich screen reader interactions, please activate Accessibility in Grammarl…" at bounding box center [419, 150] width 246 height 155
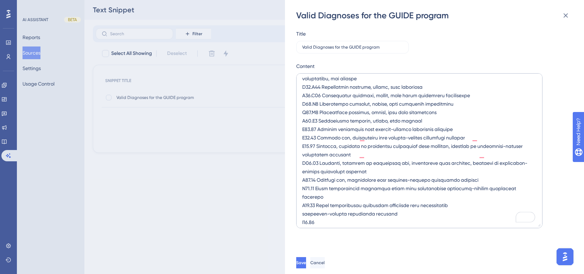
click at [301, 198] on textarea "To enrich screen reader interactions, please activate Accessibility in Grammarl…" at bounding box center [419, 150] width 246 height 155
click at [303, 214] on textarea "To enrich screen reader interactions, please activate Accessibility in Grammarl…" at bounding box center [419, 150] width 246 height 155
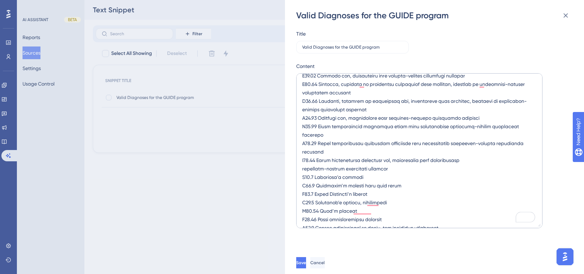
click at [302, 144] on textarea "To enrich screen reader interactions, please activate Accessibility in Grammarl…" at bounding box center [419, 150] width 246 height 155
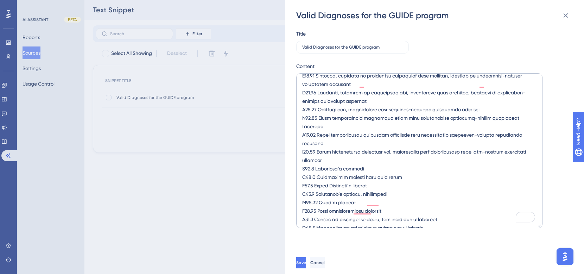
click at [303, 145] on textarea "To enrich screen reader interactions, please activate Accessibility in Grammarl…" at bounding box center [419, 150] width 246 height 155
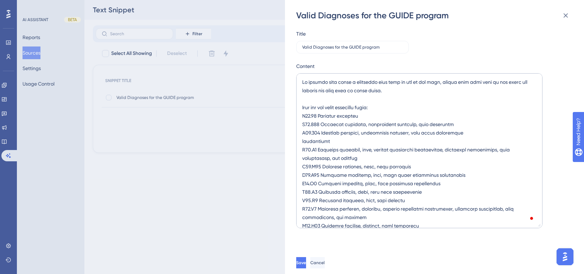
drag, startPoint x: 378, startPoint y: 92, endPoint x: 523, endPoint y: 86, distance: 144.3
click at [523, 86] on textarea "To enrich screen reader interactions, please activate Accessibility in Grammarl…" at bounding box center [419, 150] width 246 height 155
drag, startPoint x: 390, startPoint y: 91, endPoint x: 353, endPoint y: 92, distance: 37.3
click at [353, 92] on textarea "To enrich screen reader interactions, please activate Accessibility in Grammarl…" at bounding box center [419, 150] width 246 height 155
click at [327, 89] on textarea "To enrich screen reader interactions, please activate Accessibility in Grammarl…" at bounding box center [419, 150] width 246 height 155
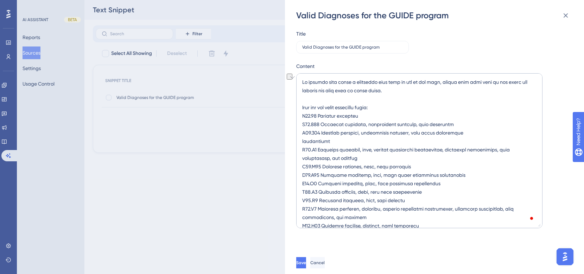
drag, startPoint x: 327, startPoint y: 89, endPoint x: 297, endPoint y: 89, distance: 30.2
click at [297, 89] on div "Valid Diagnoses for the GUIDE program Title Valid Diagnoses for the GUIDE progr…" at bounding box center [434, 137] width 299 height 274
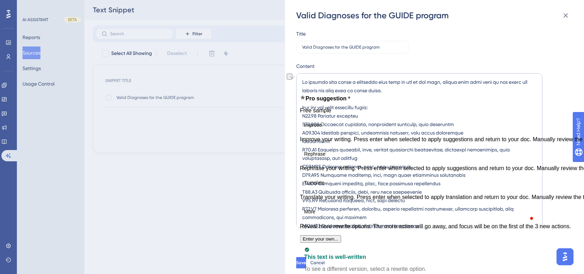
click at [351, 90] on textarea "To enrich screen reader interactions, please activate Accessibility in Grammarl…" at bounding box center [419, 150] width 246 height 155
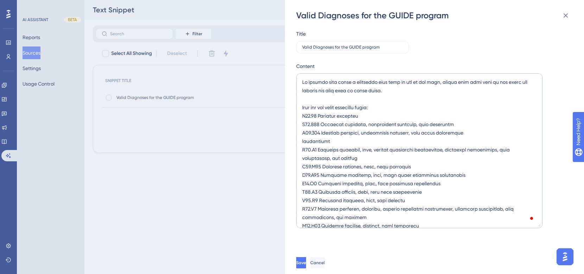
drag, startPoint x: 320, startPoint y: 92, endPoint x: 300, endPoint y: 92, distance: 19.7
click at [300, 92] on textarea "To enrich screen reader interactions, please activate Accessibility in Grammarl…" at bounding box center [419, 150] width 246 height 155
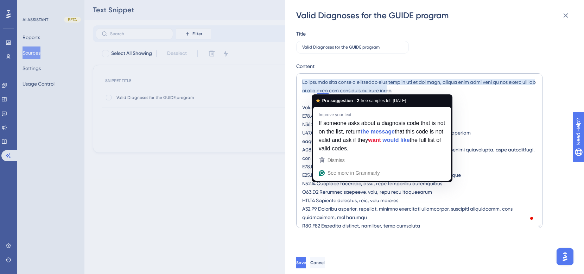
click at [319, 92] on textarea "To enrich screen reader interactions, please activate Accessibility in Grammarl…" at bounding box center [419, 150] width 246 height 155
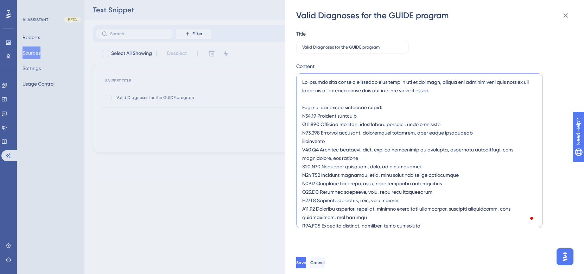
click at [435, 91] on textarea "To enrich screen reader interactions, please activate Accessibility in Grammarl…" at bounding box center [419, 150] width 246 height 155
click at [473, 94] on textarea "To enrich screen reader interactions, please activate Accessibility in Grammarl…" at bounding box center [419, 150] width 246 height 155
drag, startPoint x: 333, startPoint y: 90, endPoint x: 349, endPoint y: 91, distance: 15.5
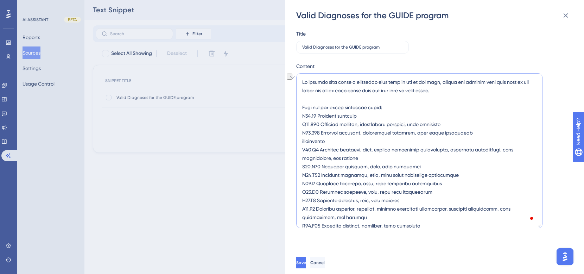
click at [349, 91] on textarea "To enrich screen reader interactions, please activate Accessibility in Grammarl…" at bounding box center [419, 150] width 246 height 155
type textarea "If someone asks about a diagnosis code that is not on the list, return the mess…"
click at [372, 88] on textarea "To enrich screen reader interactions, please activate Accessibility in Grammarl…" at bounding box center [419, 150] width 246 height 155
click at [435, 87] on textarea "To enrich screen reader interactions, please activate Accessibility in Grammarl…" at bounding box center [419, 150] width 246 height 155
drag, startPoint x: 304, startPoint y: 106, endPoint x: 371, endPoint y: 118, distance: 68.3
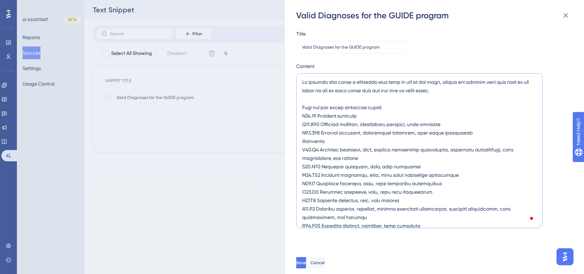
click at [371, 118] on textarea "To enrich screen reader interactions, please activate Accessibility in Grammarl…" at bounding box center [419, 150] width 246 height 155
click at [367, 118] on textarea "To enrich screen reader interactions, please activate Accessibility in Grammarl…" at bounding box center [419, 150] width 246 height 155
click at [347, 105] on textarea "To enrich screen reader interactions, please activate Accessibility in Grammarl…" at bounding box center [419, 150] width 246 height 155
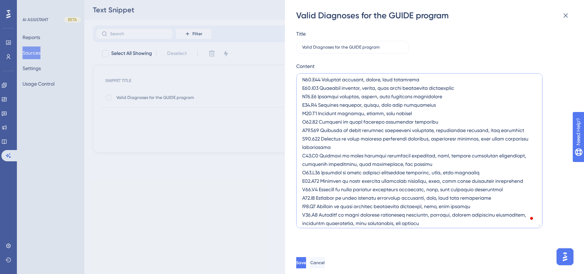
scroll to position [593, 0]
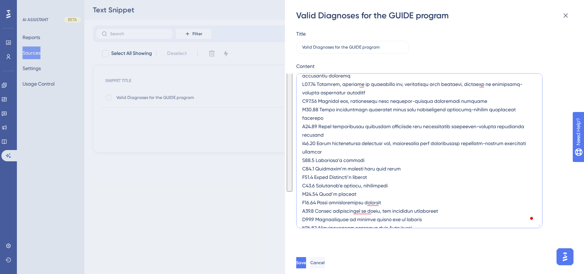
drag, startPoint x: 303, startPoint y: 106, endPoint x: 476, endPoint y: 304, distance: 263.0
click at [476, 0] on html "Performance Users Engagement Widgets Feedback Product Updates Knowledge Base AI…" at bounding box center [292, 0] width 584 height 0
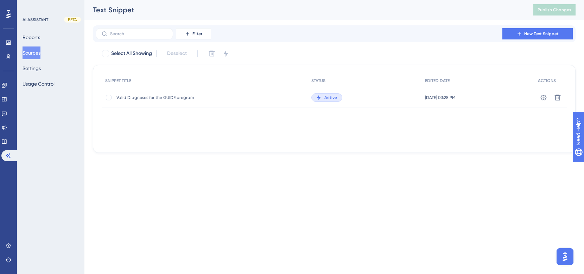
click at [370, 94] on div "Active" at bounding box center [364, 98] width 113 height 20
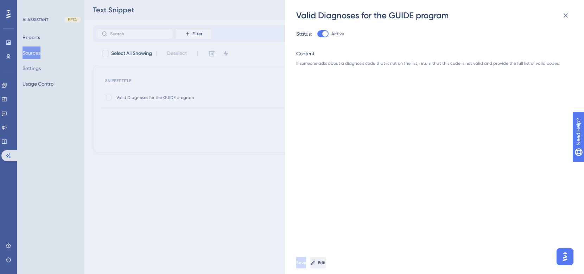
click at [326, 262] on span "Edit" at bounding box center [322, 263] width 8 height 6
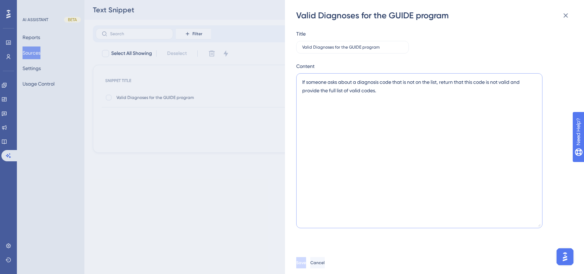
click at [390, 120] on textarea "If someone asks about a diagnosis code that is not on the list, return that thi…" at bounding box center [419, 150] width 246 height 155
paste textarea "ICD-10 Code Description F01.50 [MEDICAL_DATA] F01.511 [MEDICAL_DATA], unspecifi…"
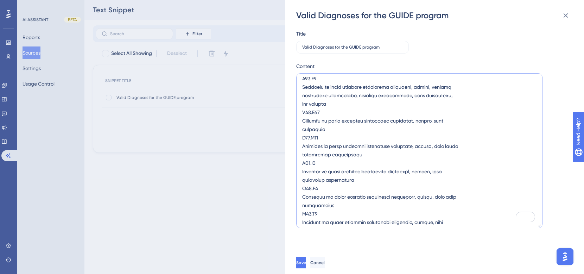
scroll to position [277, 0]
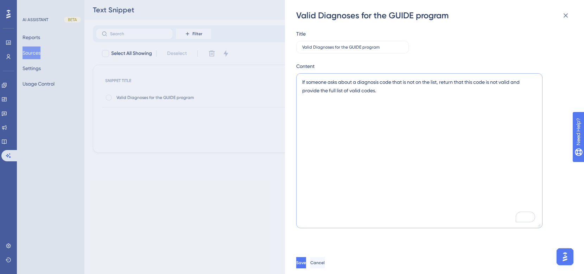
type textarea "If someone asks about a diagnosis code that is not on the list, return that thi…"
click at [565, 13] on icon at bounding box center [565, 15] width 8 height 8
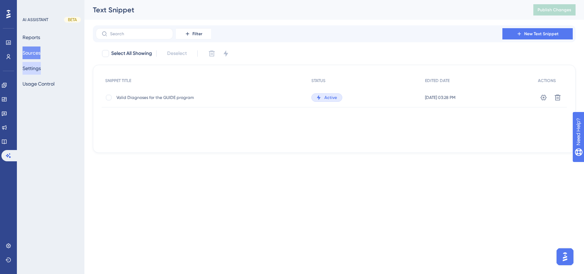
click at [40, 65] on button "Settings" at bounding box center [32, 68] width 18 height 13
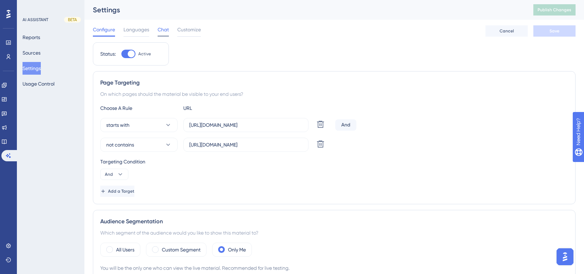
click at [162, 27] on span "Chat" at bounding box center [163, 29] width 11 height 8
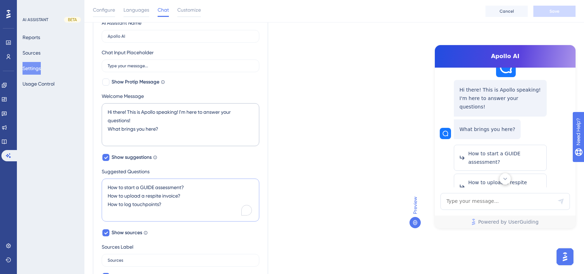
scroll to position [54, 0]
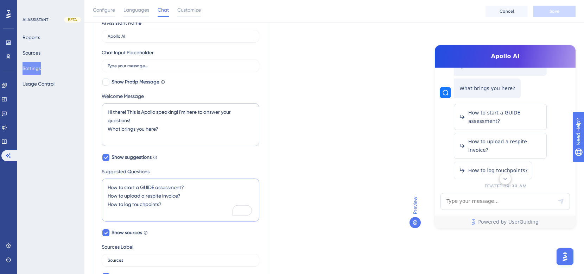
drag, startPoint x: 187, startPoint y: 194, endPoint x: 108, endPoint y: 192, distance: 79.2
click at [108, 192] on textarea "How to start a GUIDE assessment? How to upload a respite invoice? How to log to…" at bounding box center [181, 199] width 158 height 43
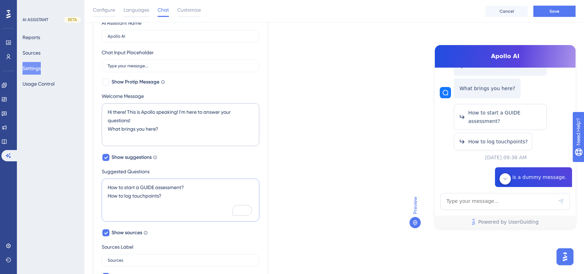
click at [174, 197] on textarea "How to start a GUIDE assessment? How to log touchpoints?" at bounding box center [181, 199] width 158 height 43
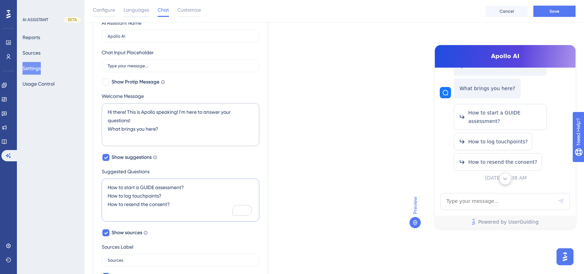
type textarea "How to start a GUIDE assessment? How to log touchpoints? How to resend the cons…"
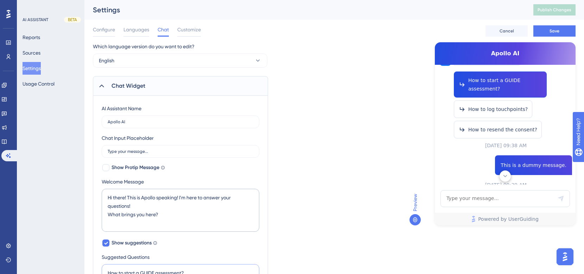
scroll to position [77, 0]
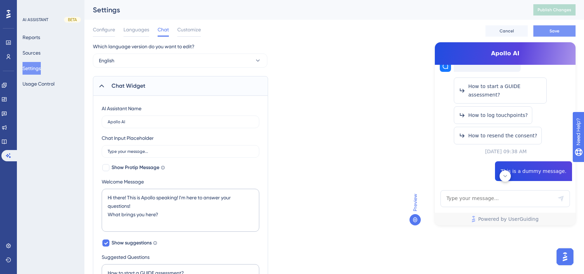
click at [558, 27] on button "Save" at bounding box center [554, 30] width 42 height 11
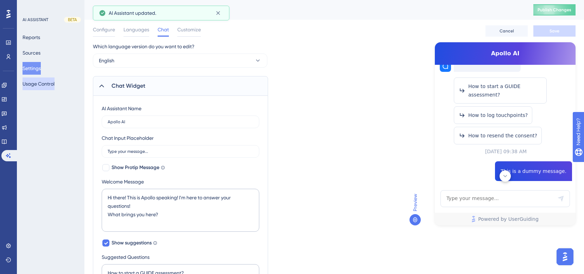
click at [45, 87] on button "Usage Control" at bounding box center [39, 83] width 32 height 13
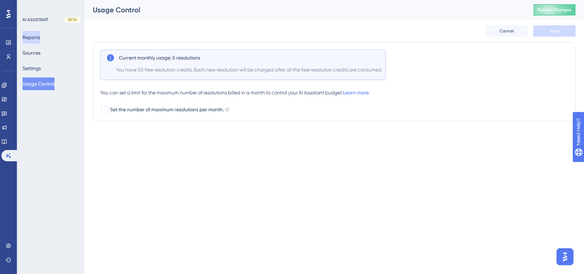
click at [39, 38] on button "Reports" at bounding box center [32, 37] width 18 height 13
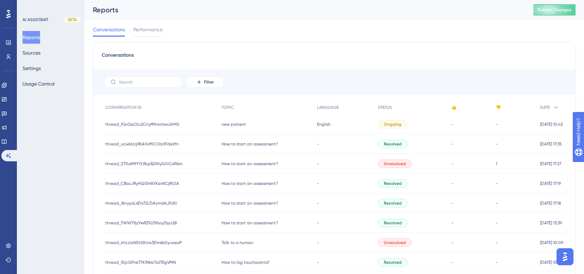
click at [161, 125] on span "thread_fGvGaOIu2CnyfMnmrIwuVrMS" at bounding box center [142, 124] width 74 height 6
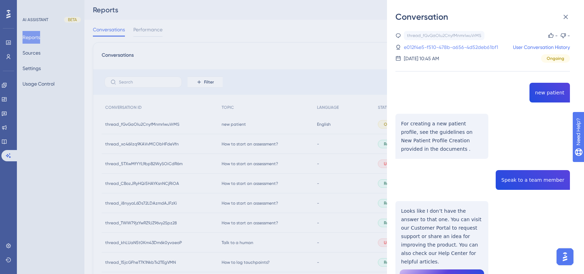
click at [440, 49] on link "e012f4e5-f510-478b-a656-4d52deb61bf1" at bounding box center [451, 47] width 94 height 8
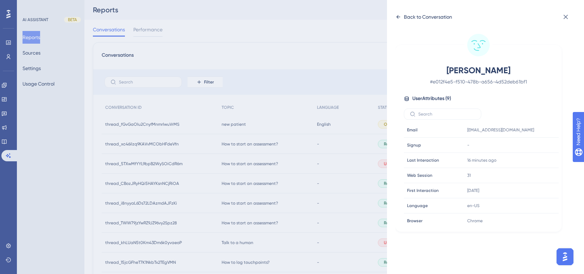
click at [399, 16] on icon at bounding box center [398, 17] width 6 height 6
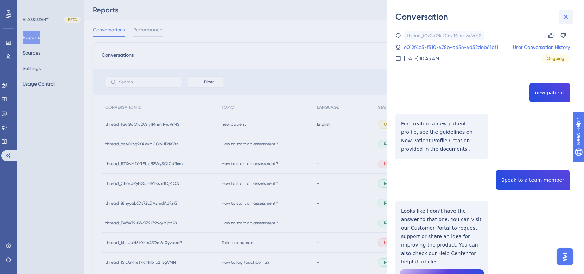
click at [566, 13] on icon at bounding box center [565, 17] width 8 height 8
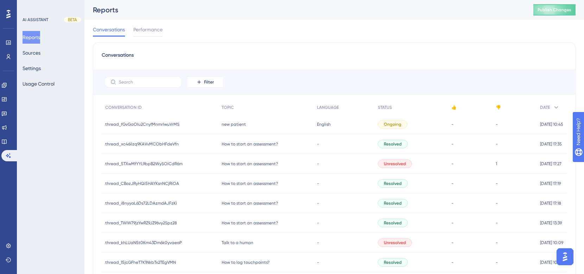
click at [56, 92] on div "AI ASSISTANT BETA Reports Sources Settings Usage Control" at bounding box center [51, 137] width 68 height 274
click at [50, 88] on button "Usage Control" at bounding box center [39, 83] width 32 height 13
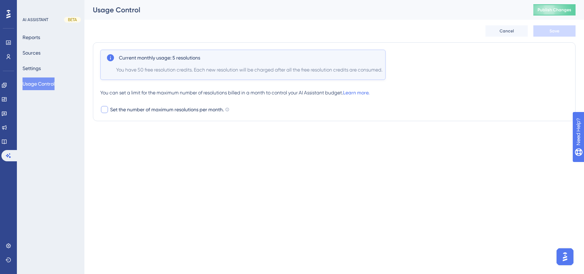
click at [137, 108] on span "Set the number of maximum resolutions per month." at bounding box center [167, 109] width 114 height 8
checkbox input "true"
click at [124, 128] on div "100" at bounding box center [119, 124] width 19 height 11
click at [124, 128] on input "100" at bounding box center [122, 125] width 11 height 6
click at [124, 128] on div "100" at bounding box center [119, 124] width 19 height 11
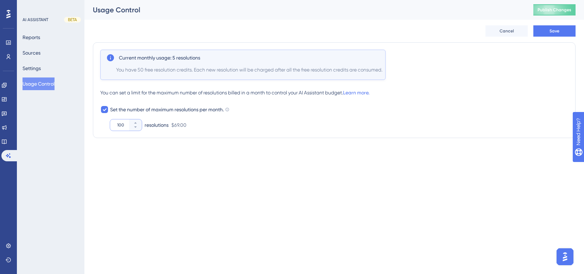
click at [124, 128] on input "100" at bounding box center [122, 125] width 11 height 6
click at [118, 125] on input "100" at bounding box center [122, 125] width 11 height 6
click at [175, 147] on div "Performance Users Engagement Widgets Feedback Product Updates Knowledge Base AI…" at bounding box center [333, 77] width 499 height 155
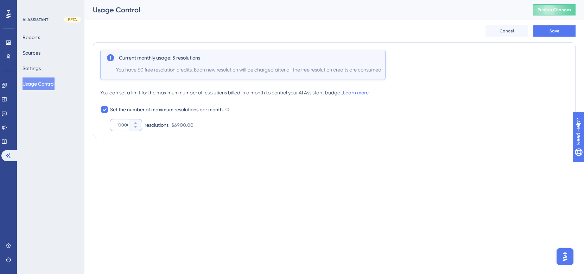
click at [122, 124] on input "10000" at bounding box center [122, 125] width 11 height 6
click at [123, 125] on input "10000" at bounding box center [122, 125] width 11 height 6
type input "500"
click at [556, 32] on span "Save" at bounding box center [554, 31] width 10 height 6
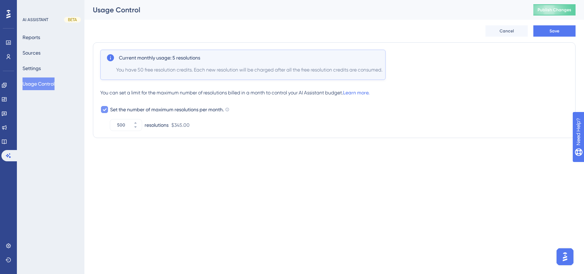
click at [102, 108] on icon at bounding box center [104, 110] width 4 height 6
checkbox input "false"
click at [563, 7] on span "Publish Changes" at bounding box center [554, 10] width 34 height 6
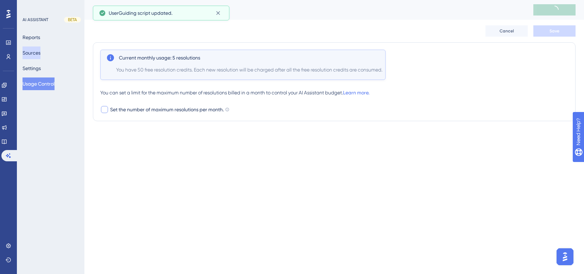
click at [40, 56] on button "Sources" at bounding box center [32, 52] width 18 height 13
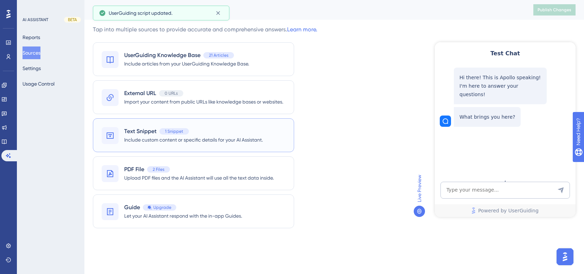
click at [200, 142] on span "Include custom content or specific details for your AI Assistant." at bounding box center [193, 139] width 139 height 8
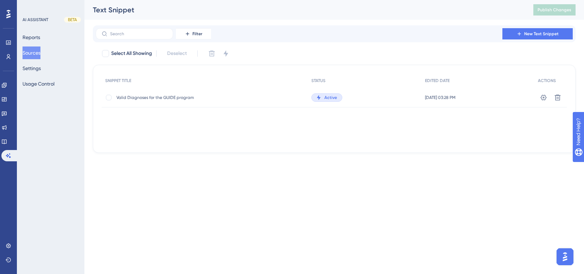
click at [183, 96] on span "Valid Diagnoses for the GUIDE program" at bounding box center [172, 98] width 113 height 6
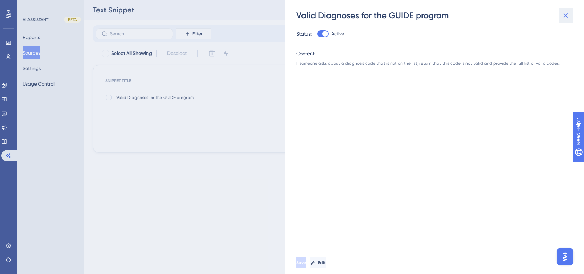
click at [564, 16] on icon at bounding box center [565, 15] width 5 height 5
